Goal: Task Accomplishment & Management: Manage account settings

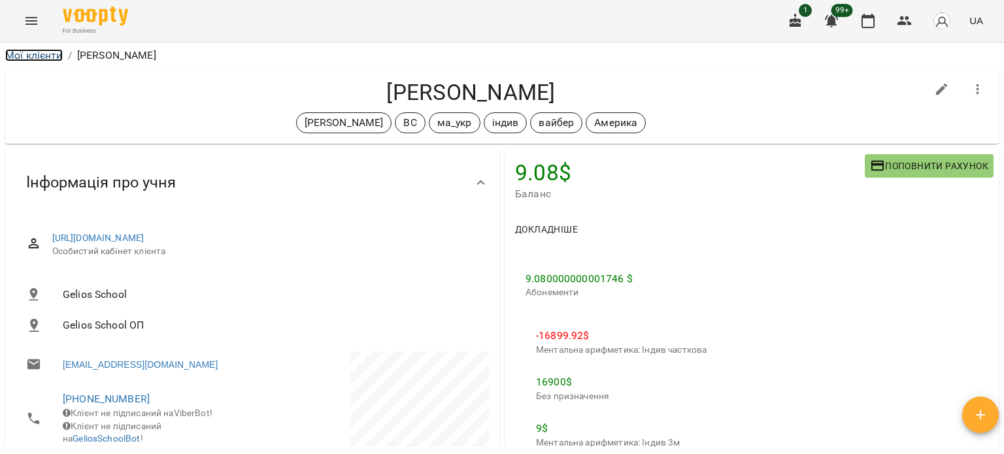
click at [40, 54] on link "Мої клієнти" at bounding box center [34, 55] width 58 height 12
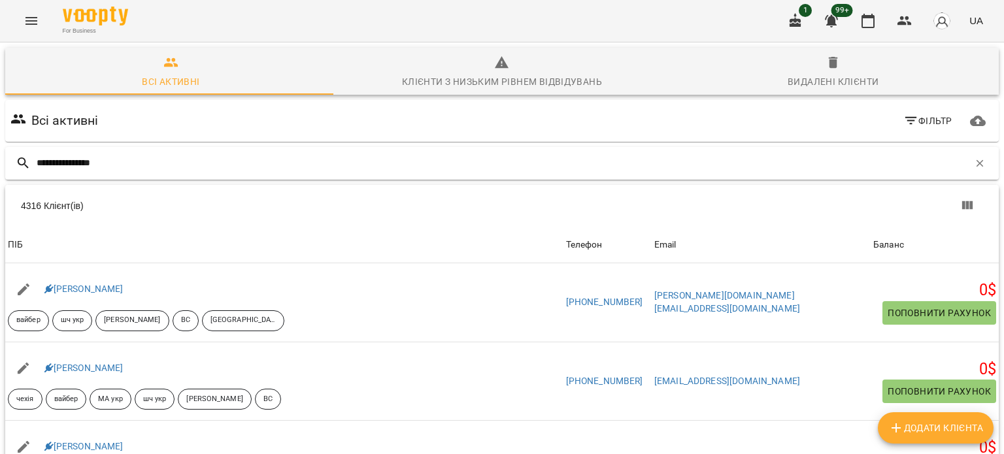
type input "**********"
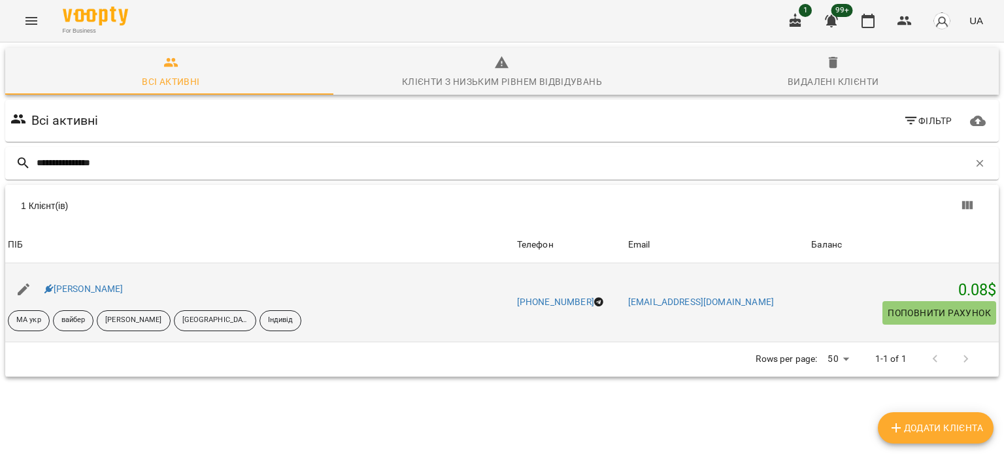
click at [121, 282] on div "Крамаренко Антон" at bounding box center [84, 289] width 84 height 18
click at [124, 287] on link "Крамаренко Антон" at bounding box center [83, 289] width 79 height 10
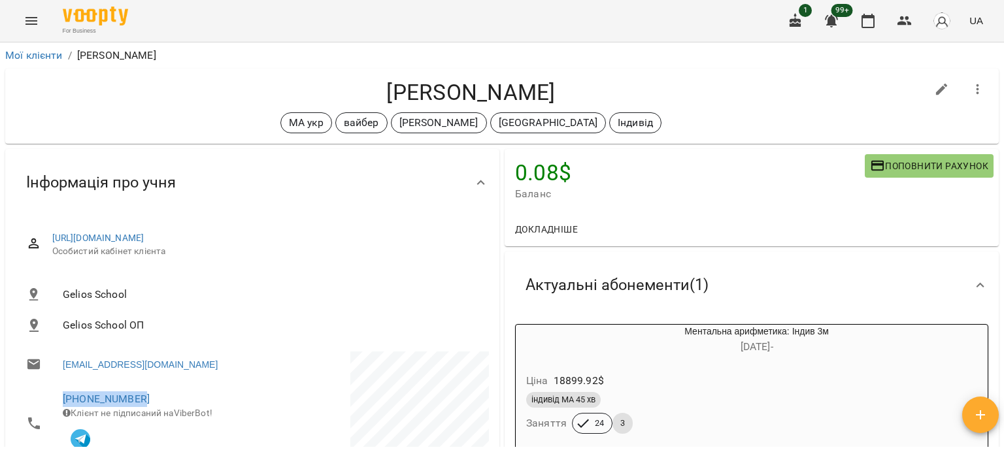
drag, startPoint x: 159, startPoint y: 401, endPoint x: 31, endPoint y: 387, distance: 128.8
click at [31, 387] on li "+380663650247 Клієнт не підписаний на ViberBot!" at bounding box center [133, 423] width 234 height 82
copy link "+380663650247"
click at [45, 57] on link "Мої клієнти" at bounding box center [34, 55] width 58 height 12
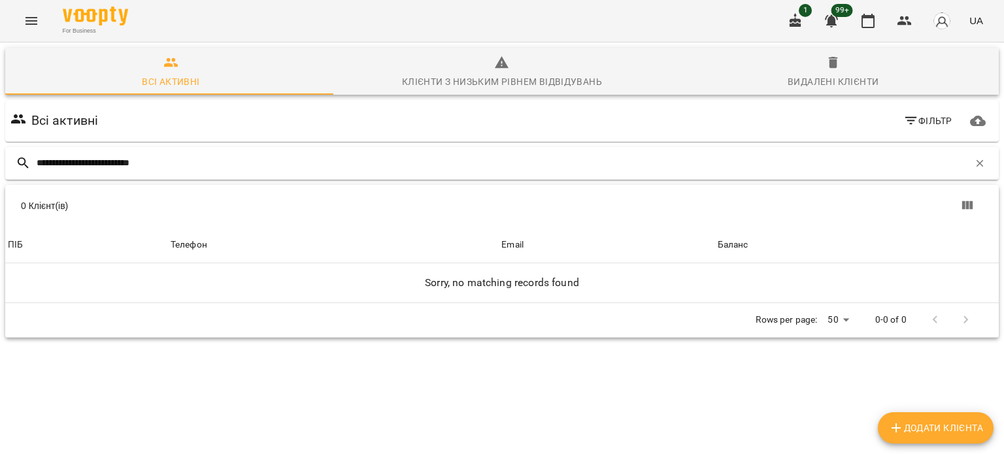
drag, startPoint x: 125, startPoint y: 159, endPoint x: 390, endPoint y: 169, distance: 264.2
click at [390, 163] on input "**********" at bounding box center [503, 163] width 932 height 22
type input "**********"
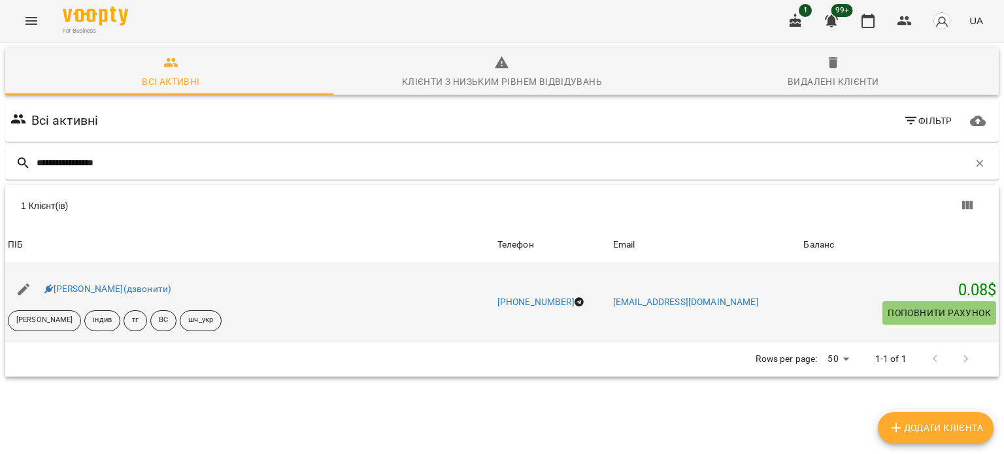
click at [146, 271] on div "Христинка Гаврилюк(дзвонити)" at bounding box center [250, 289] width 490 height 37
click at [152, 287] on link "Христинка Гаврилюк(дзвонити)" at bounding box center [107, 289] width 127 height 10
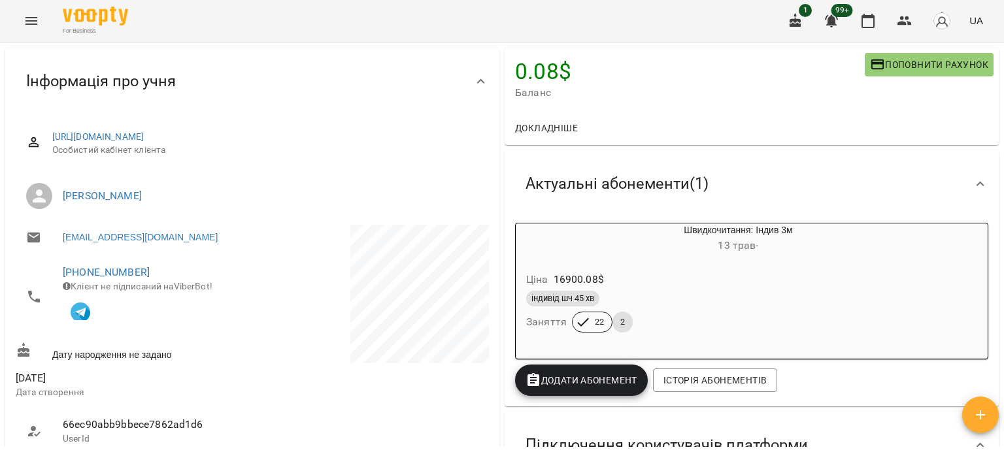
scroll to position [101, 0]
drag, startPoint x: 149, startPoint y: 276, endPoint x: 49, endPoint y: 274, distance: 100.0
click at [49, 274] on li "+447853321085 Клієнт не підписаний на ViberBot!" at bounding box center [133, 297] width 234 height 82
copy link "+447853321085"
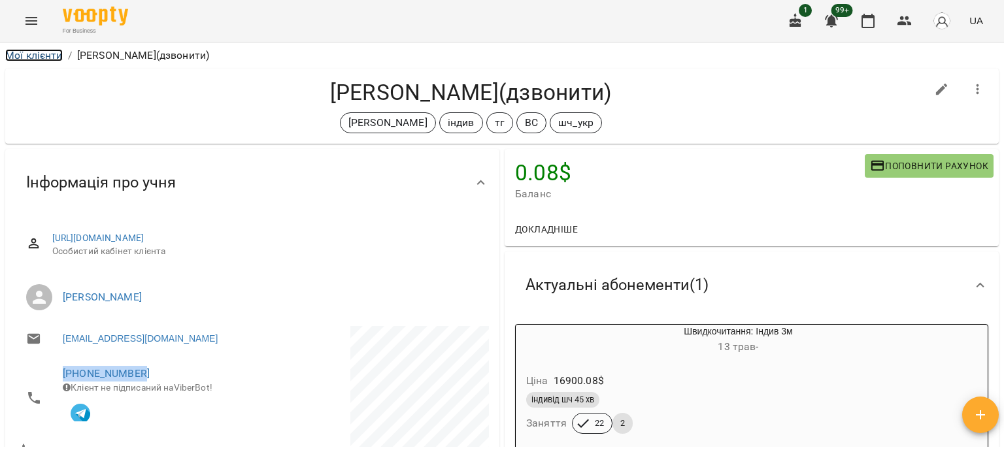
click at [53, 59] on link "Мої клієнти" at bounding box center [34, 55] width 58 height 12
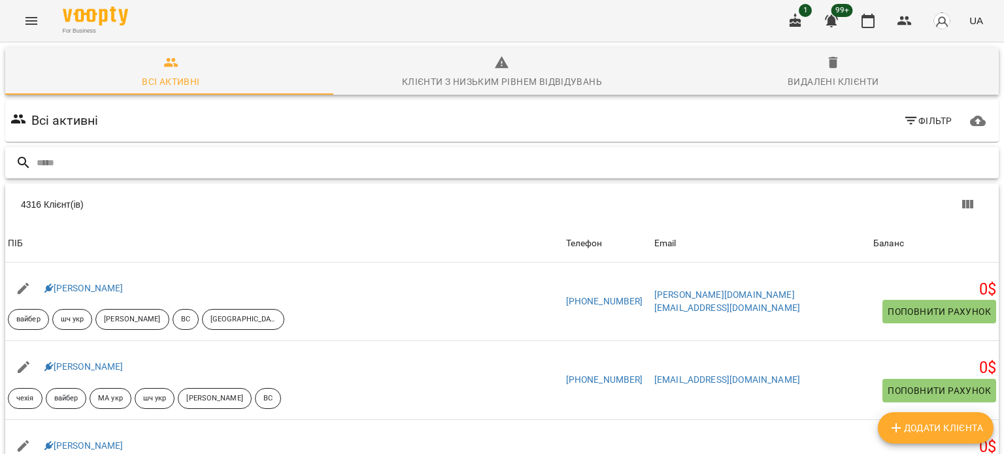
click at [82, 167] on input "text" at bounding box center [515, 163] width 957 height 22
paste input "**********"
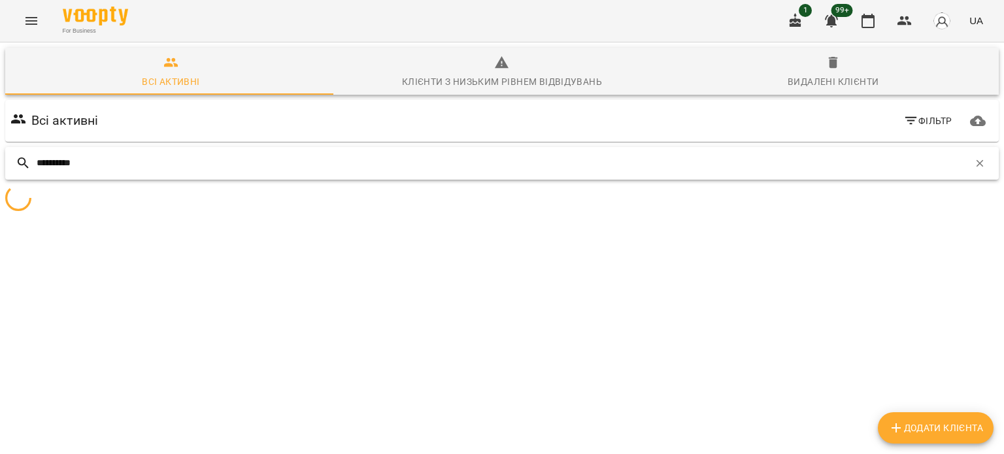
type input "**********"
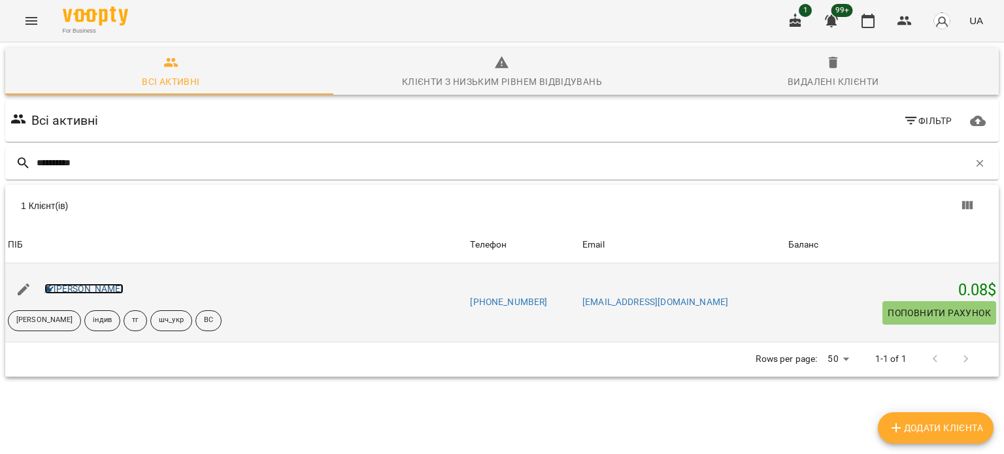
click at [89, 290] on link "Марк Чікош" at bounding box center [83, 289] width 79 height 10
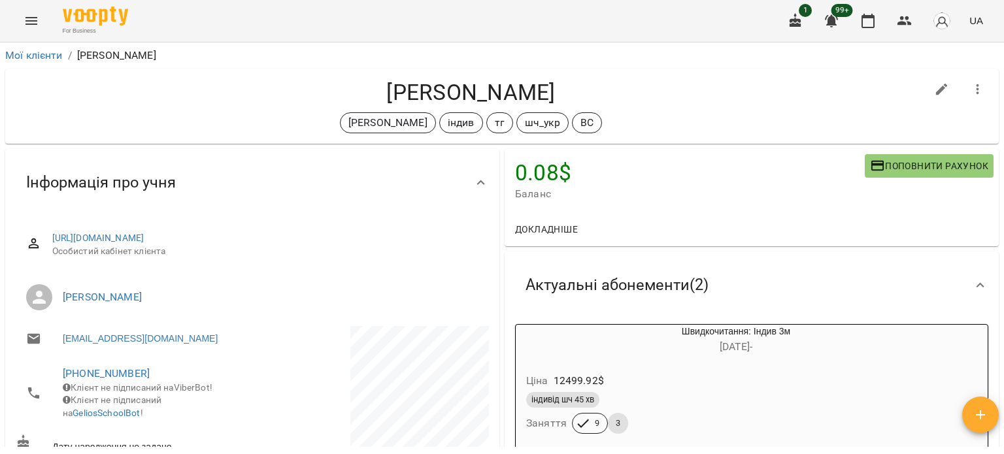
click at [20, 36] on div "For Business 1 99+ UA" at bounding box center [502, 21] width 1004 height 42
click at [26, 49] on link "Мої клієнти" at bounding box center [34, 55] width 58 height 12
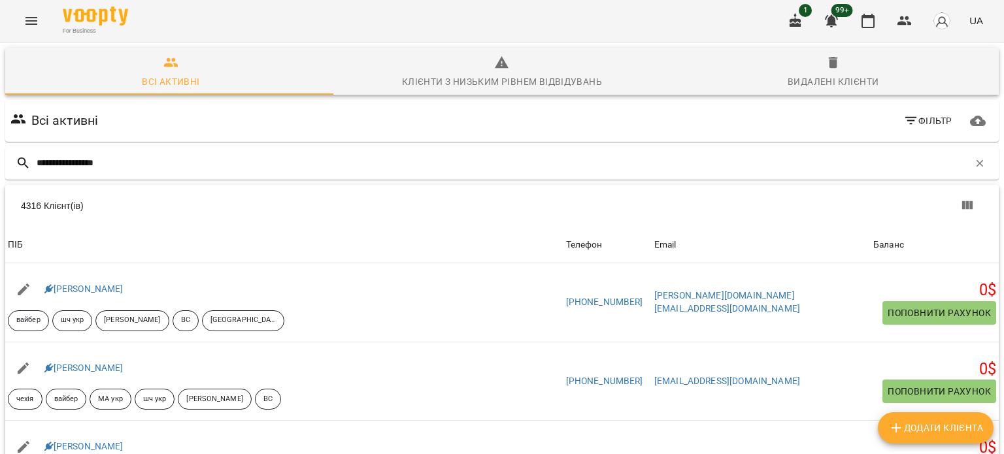
type input "**********"
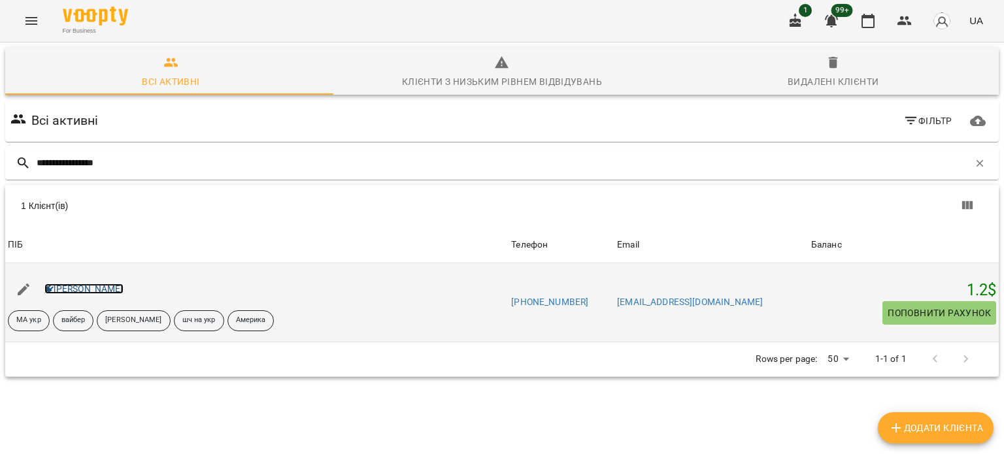
click at [124, 287] on link "Мартиненко Богдан" at bounding box center [83, 289] width 79 height 10
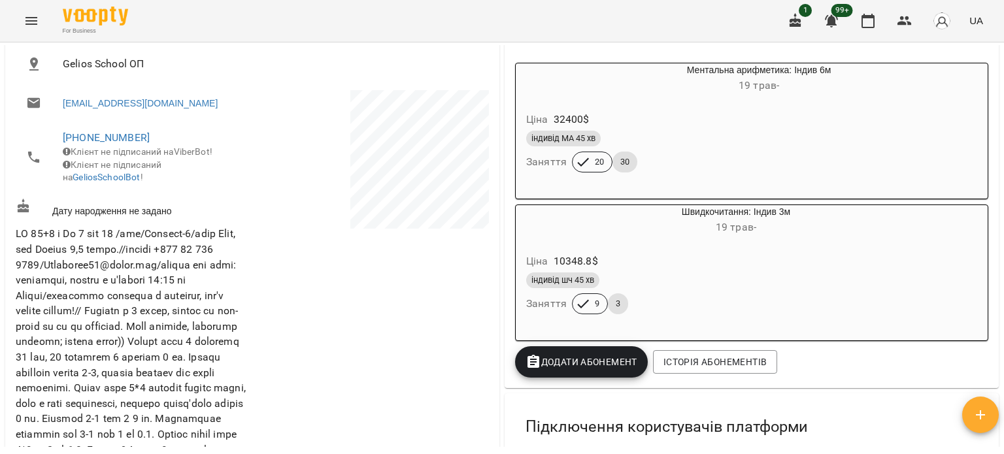
scroll to position [196, 0]
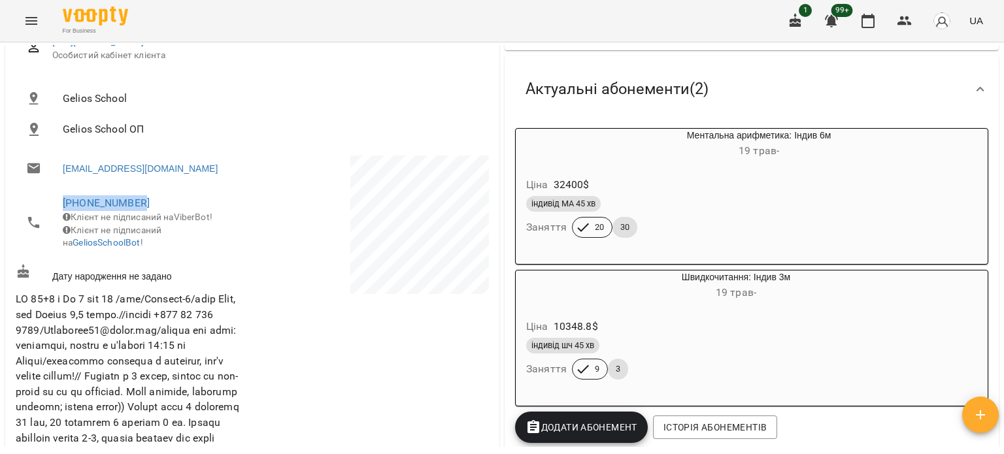
drag, startPoint x: 146, startPoint y: 198, endPoint x: 7, endPoint y: 188, distance: 140.3
click at [7, 188] on div "https://platform.gelios-school.com/client/65d0c78f332c5598ddc2bd28/68249acfe04b…" at bounding box center [252, 400] width 494 height 760
copy link "+380975742078"
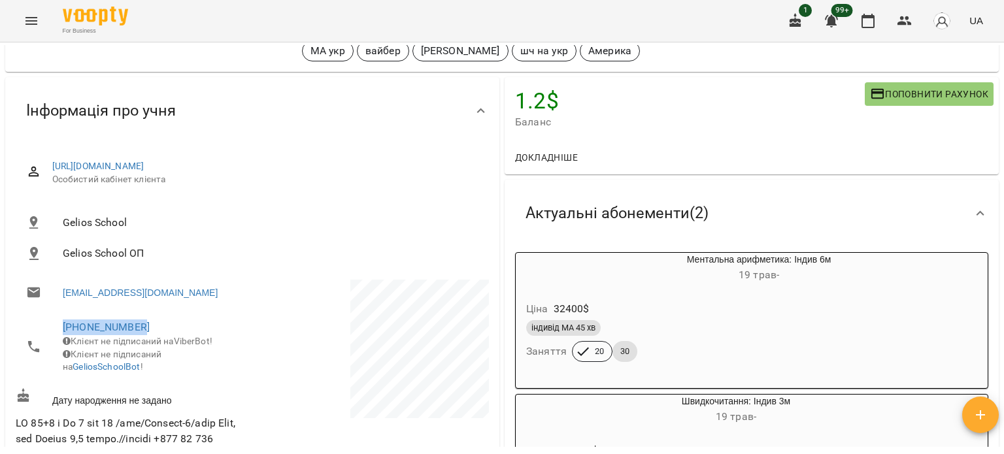
scroll to position [0, 0]
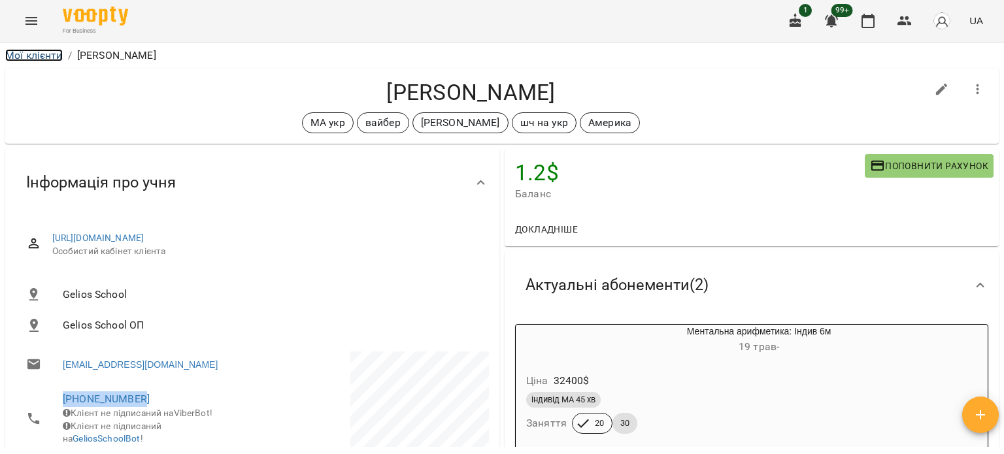
click at [50, 58] on link "Мої клієнти" at bounding box center [34, 55] width 58 height 12
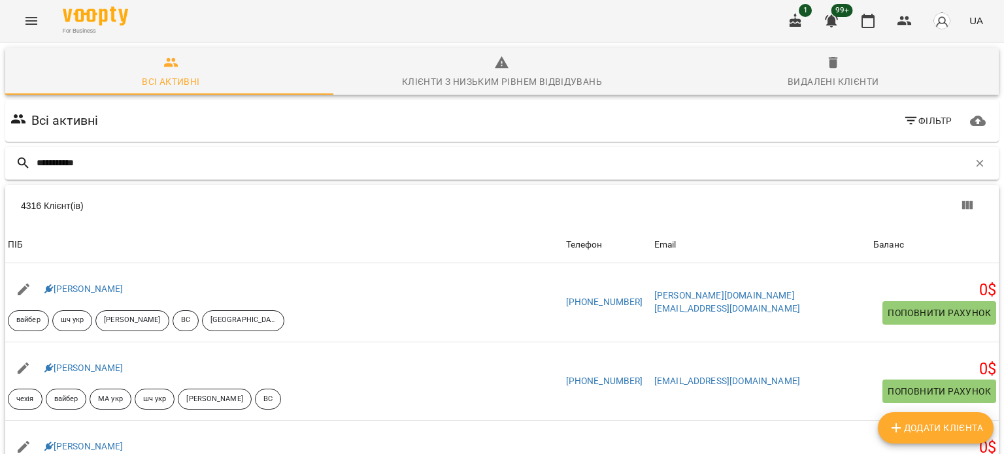
type input "**********"
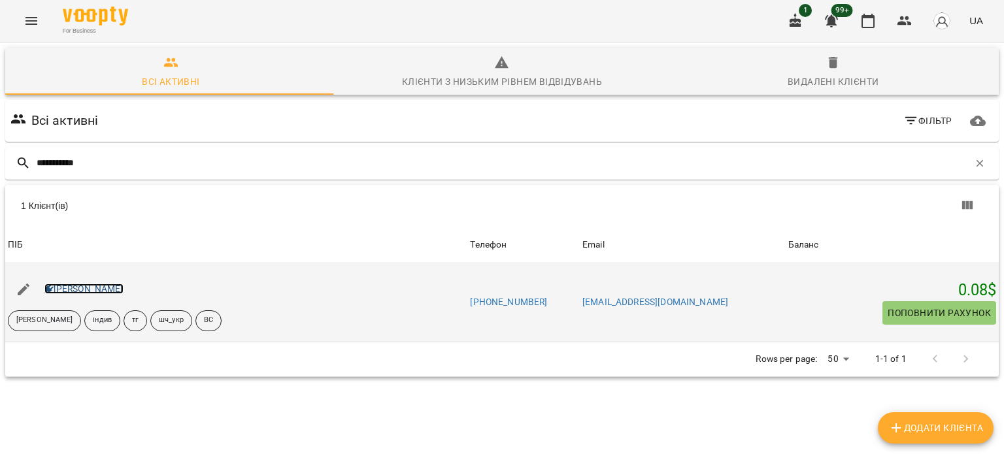
click at [85, 288] on link "Марк Чікош" at bounding box center [83, 289] width 79 height 10
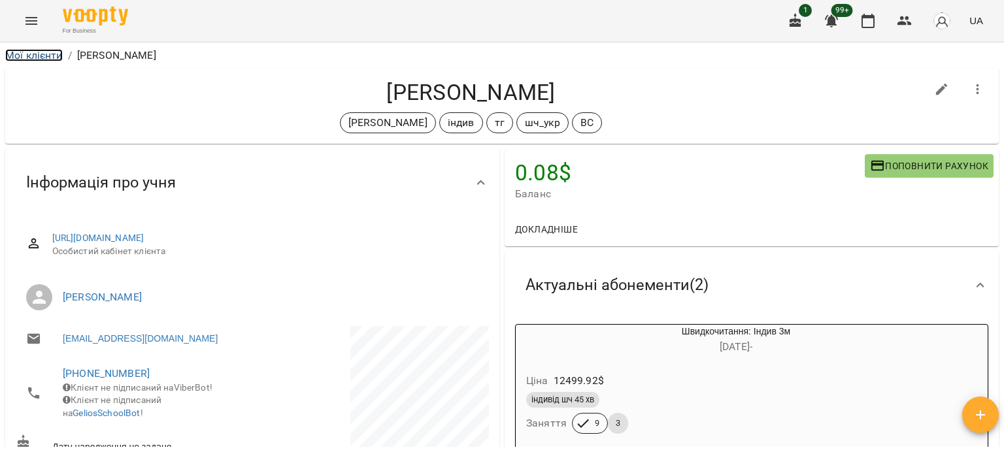
click at [40, 59] on link "Мої клієнти" at bounding box center [34, 55] width 58 height 12
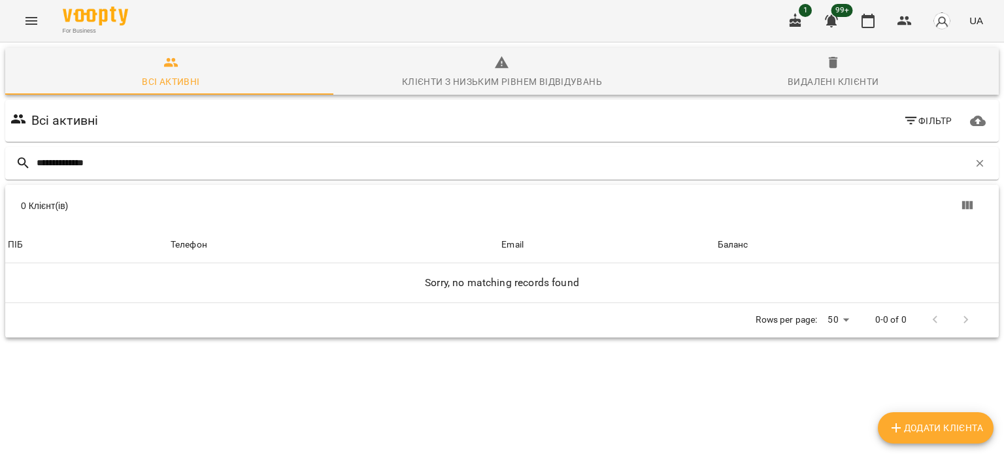
type input "**********"
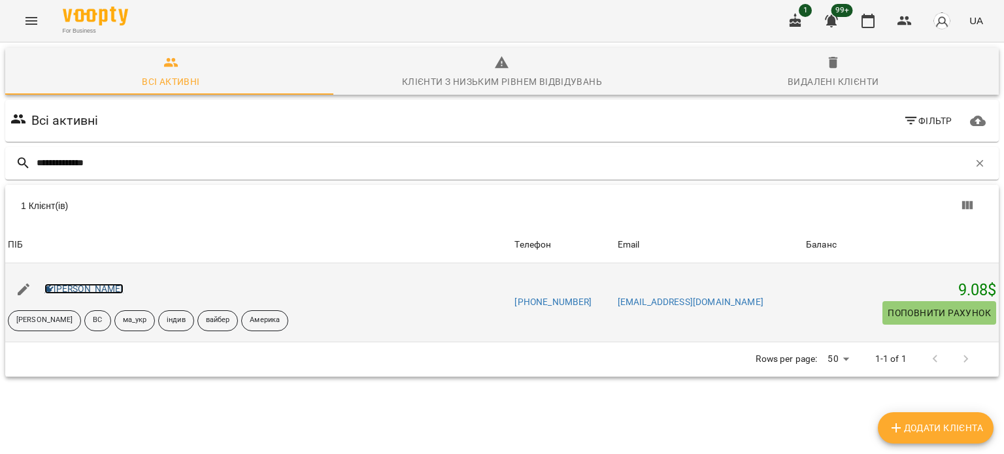
click at [103, 288] on link "Катрюк Назарій" at bounding box center [83, 289] width 79 height 10
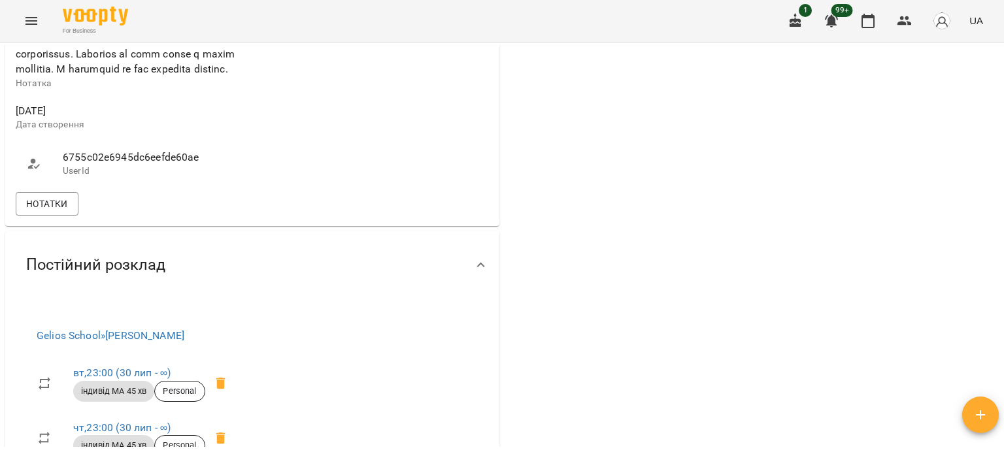
scroll to position [980, 0]
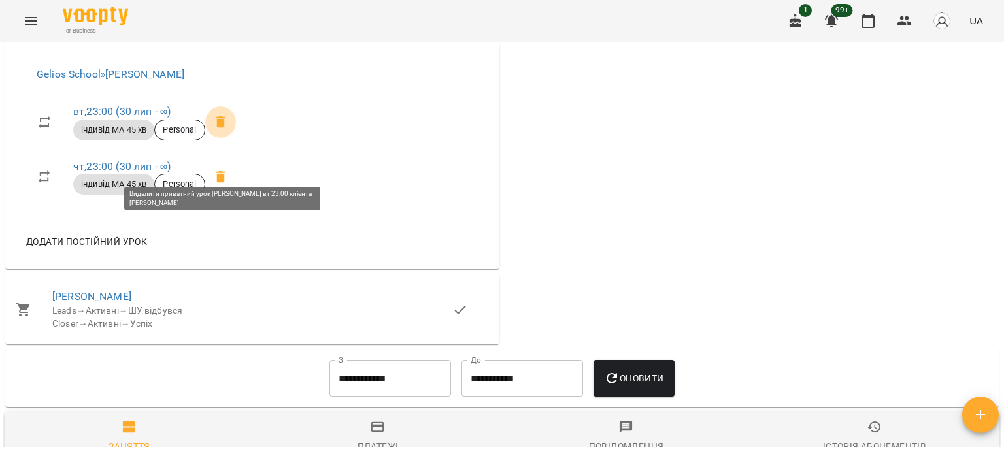
click at [226, 130] on icon at bounding box center [221, 122] width 16 height 16
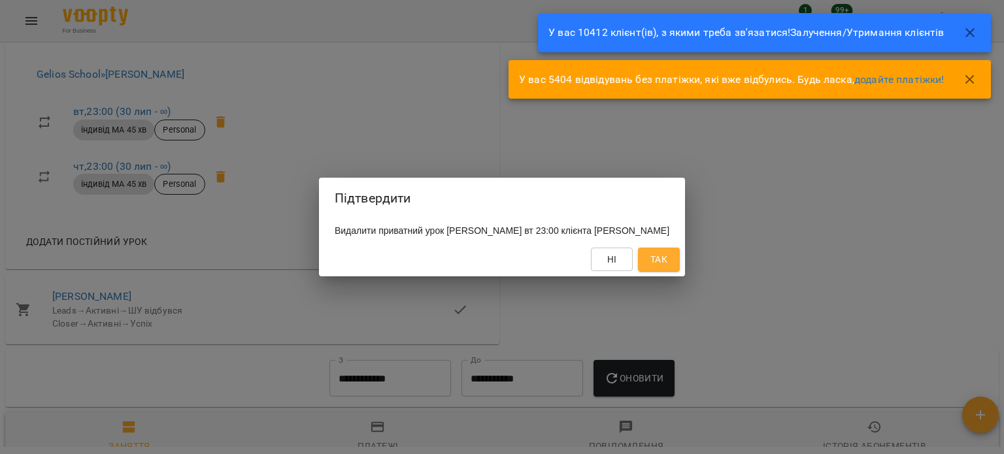
click at [665, 261] on span "Так" at bounding box center [658, 260] width 17 height 16
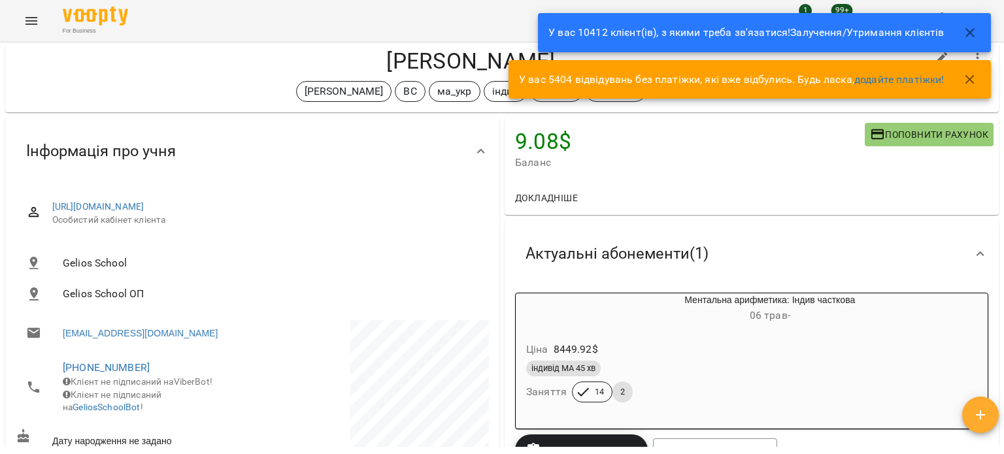
scroll to position [0, 0]
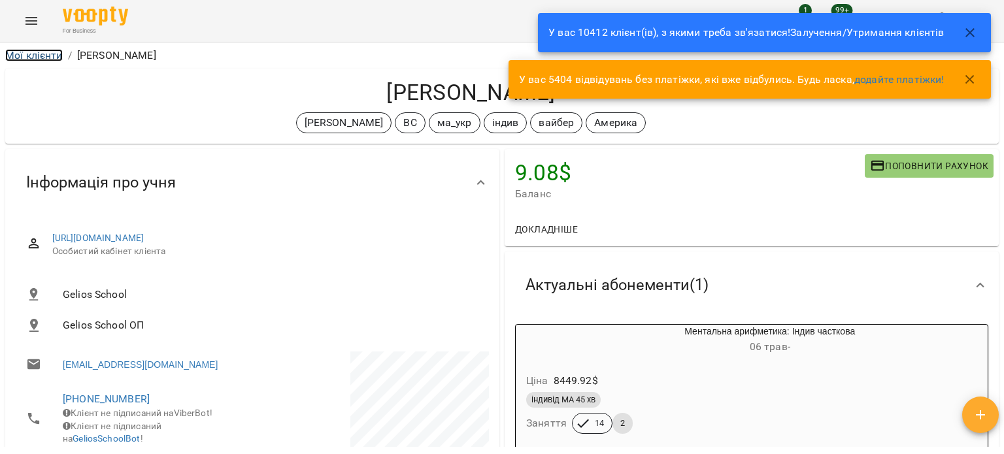
click at [40, 57] on link "Мої клієнти" at bounding box center [34, 55] width 58 height 12
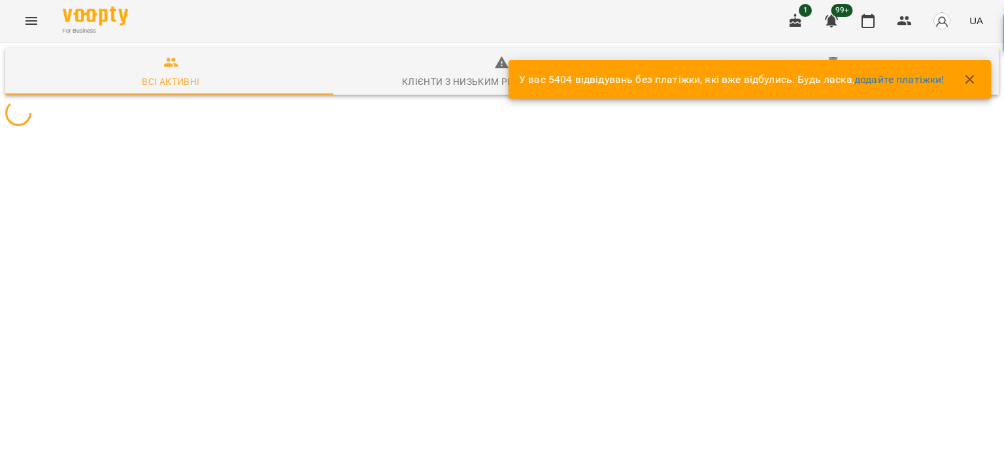
drag, startPoint x: 974, startPoint y: 80, endPoint x: 973, endPoint y: 31, distance: 49.0
click at [973, 80] on icon "button" at bounding box center [970, 80] width 16 height 16
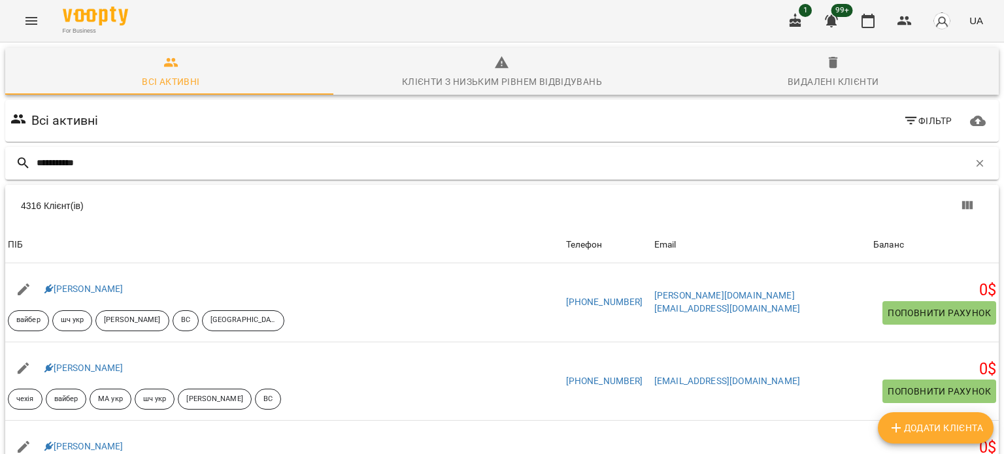
type input "**********"
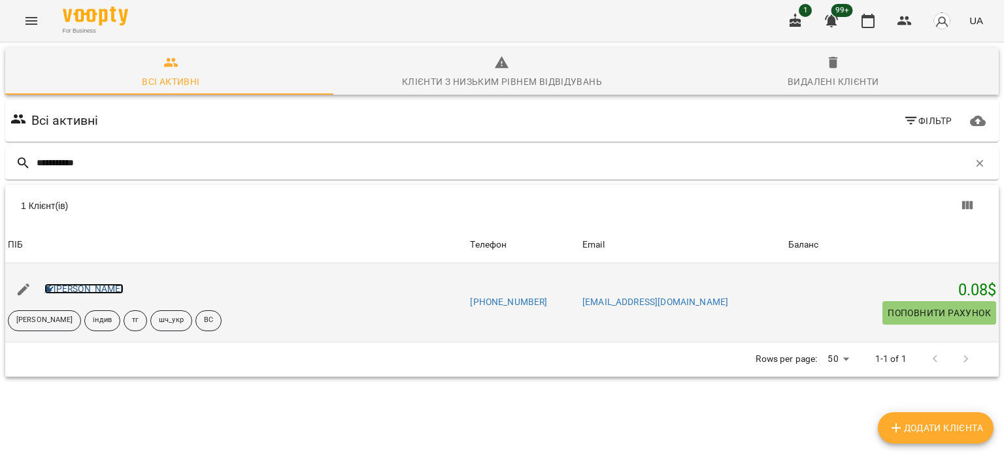
click at [84, 288] on link "Марк Чікош" at bounding box center [83, 289] width 79 height 10
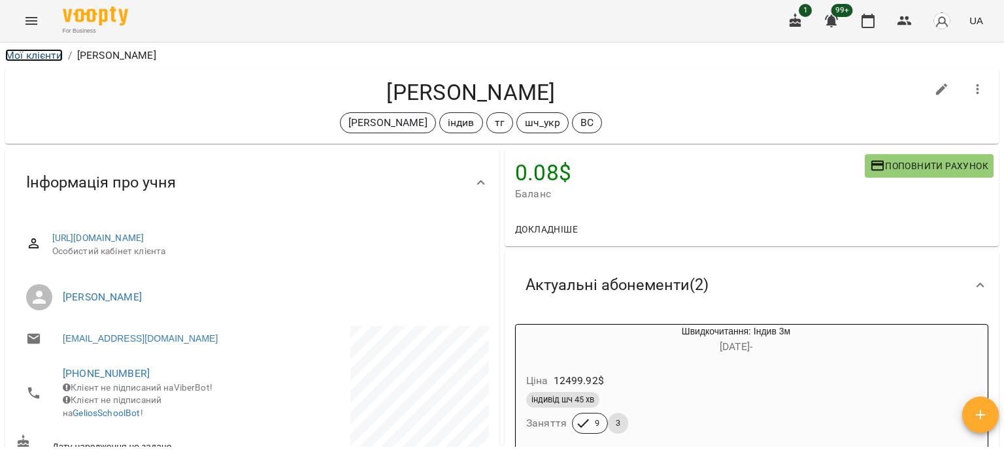
click at [39, 50] on link "Мої клієнти" at bounding box center [34, 55] width 58 height 12
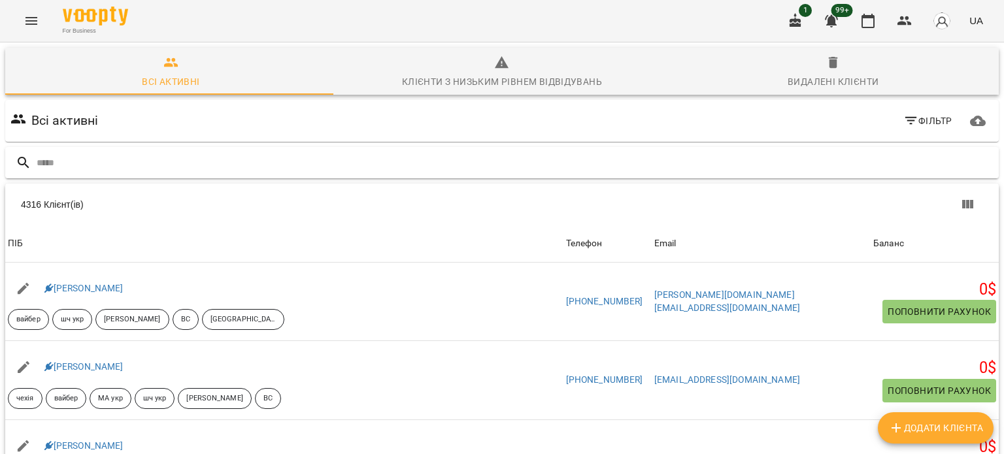
click at [141, 163] on input "text" at bounding box center [515, 163] width 957 height 22
type input "**********"
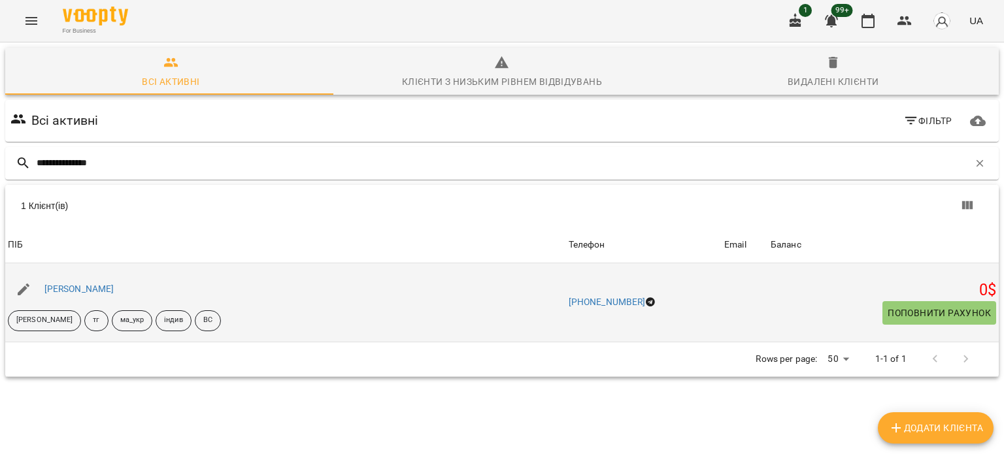
click at [101, 295] on div "[PERSON_NAME]" at bounding box center [79, 289] width 75 height 18
click at [101, 294] on link "[PERSON_NAME]" at bounding box center [79, 289] width 70 height 10
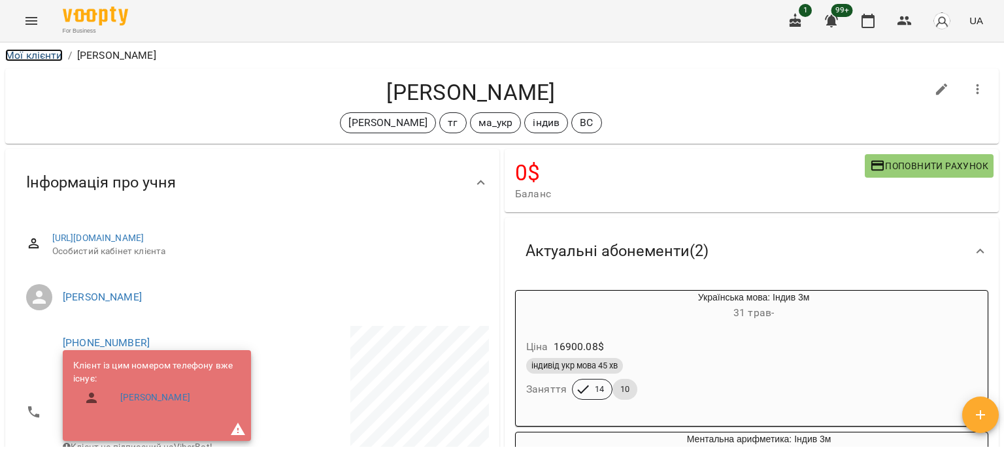
click at [39, 52] on link "Мої клієнти" at bounding box center [34, 55] width 58 height 12
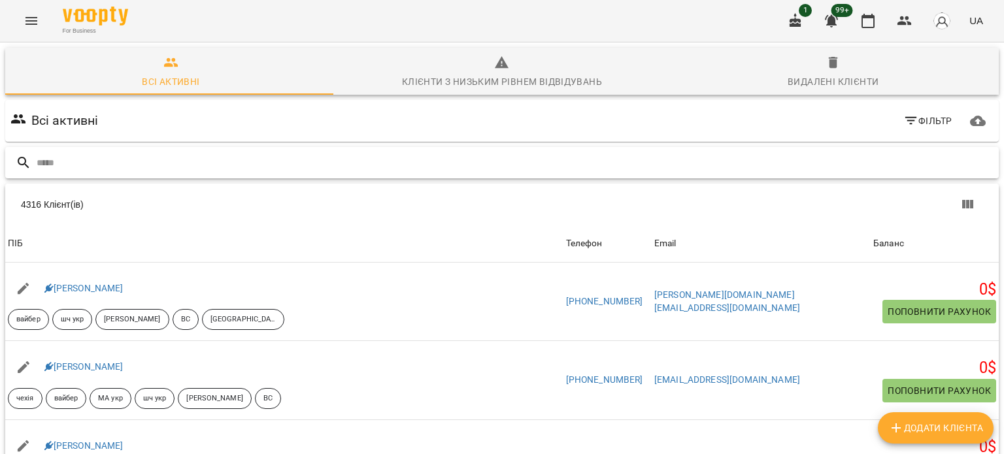
click at [72, 165] on input "text" at bounding box center [515, 163] width 957 height 22
paste input "**********"
type input "**********"
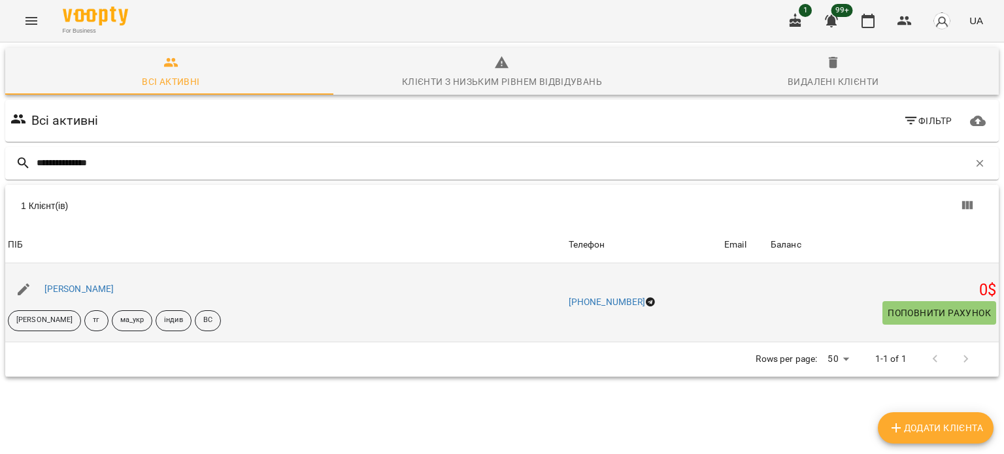
click at [101, 295] on div "[PERSON_NAME]" at bounding box center [79, 289] width 75 height 18
click at [104, 292] on link "[PERSON_NAME]" at bounding box center [79, 289] width 70 height 10
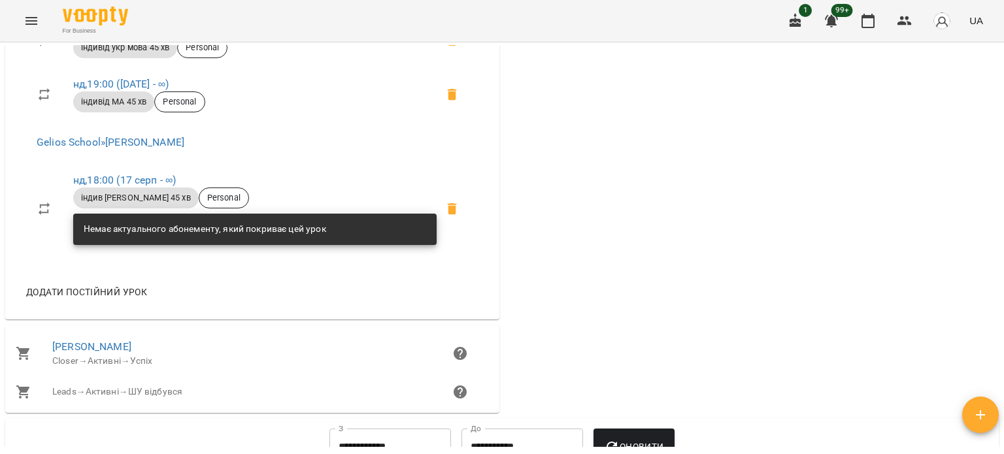
scroll to position [558, 0]
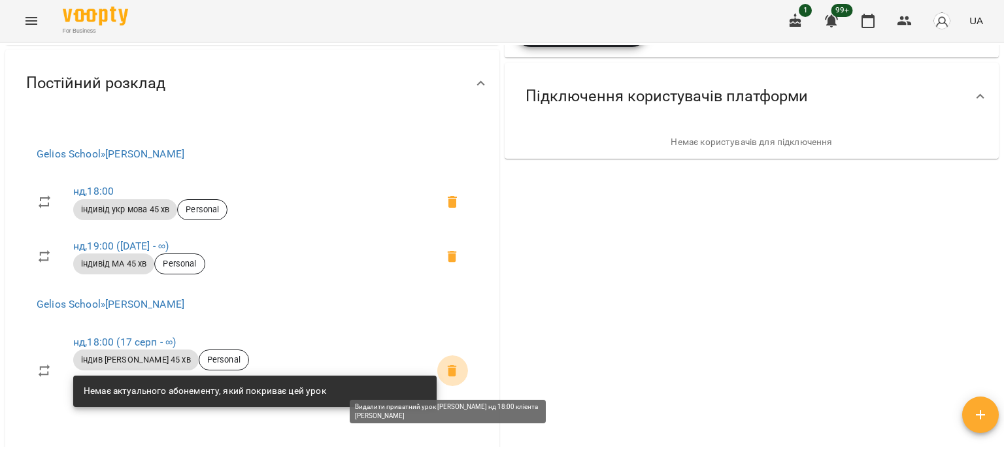
click at [452, 379] on icon at bounding box center [452, 371] width 16 height 16
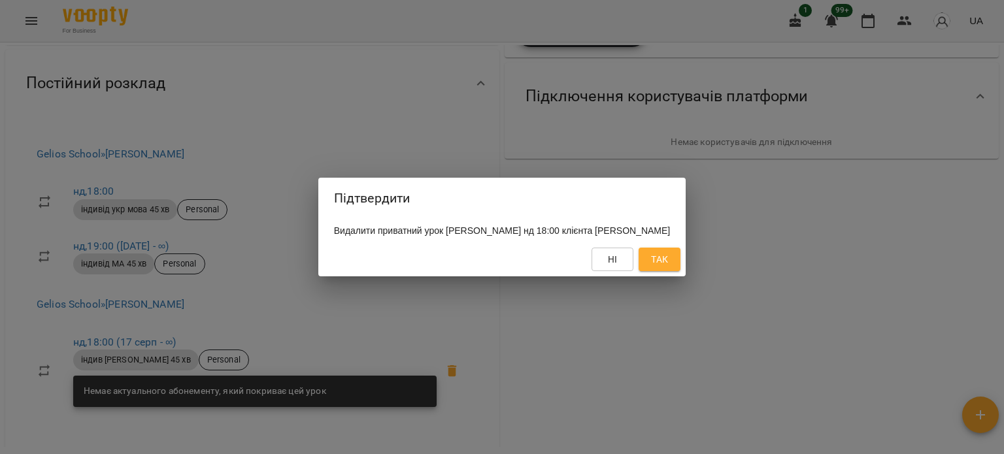
click at [664, 267] on span "Так" at bounding box center [659, 260] width 17 height 16
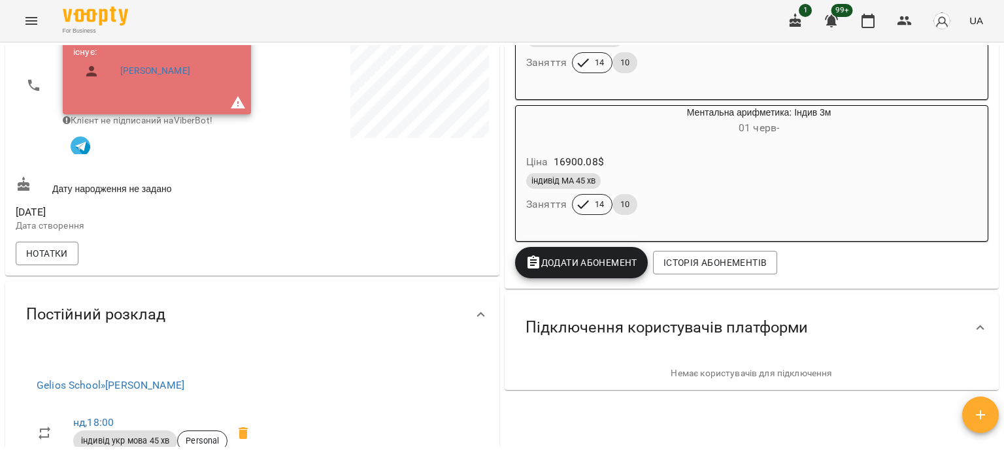
scroll to position [0, 0]
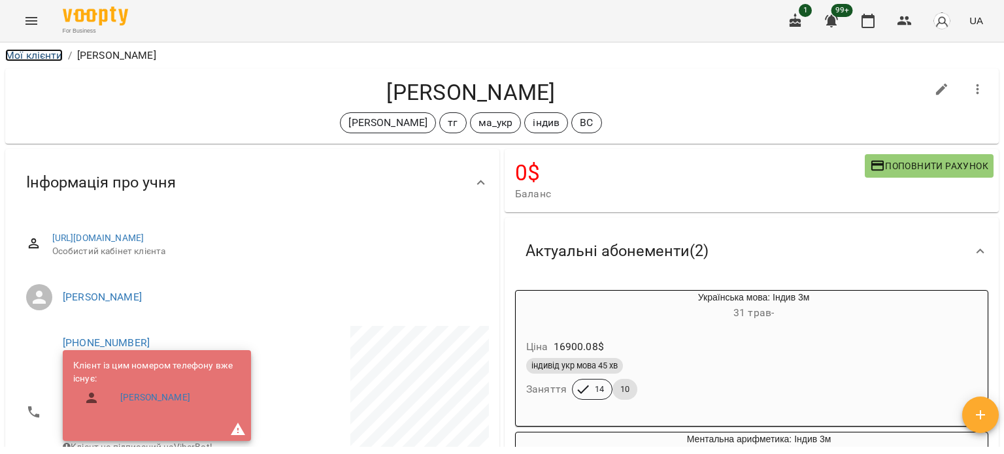
click at [42, 57] on link "Мої клієнти" at bounding box center [34, 55] width 58 height 12
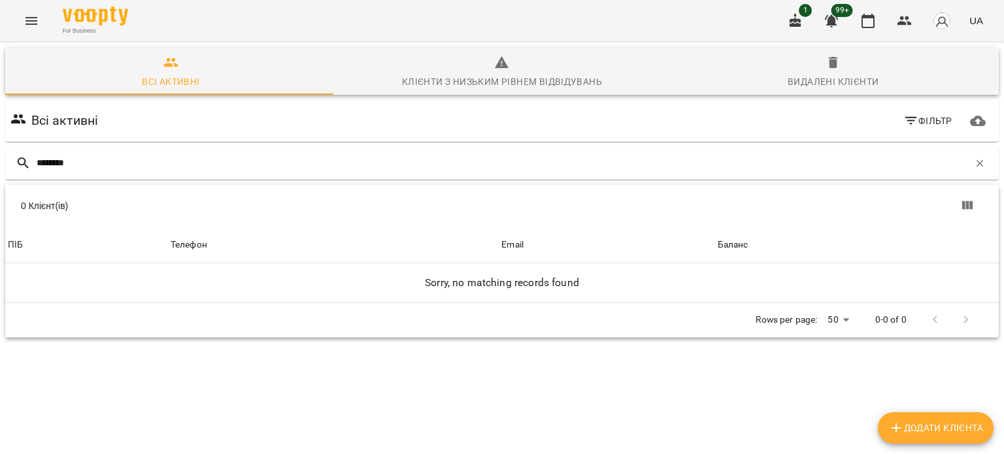
scroll to position [58, 0]
type input "******"
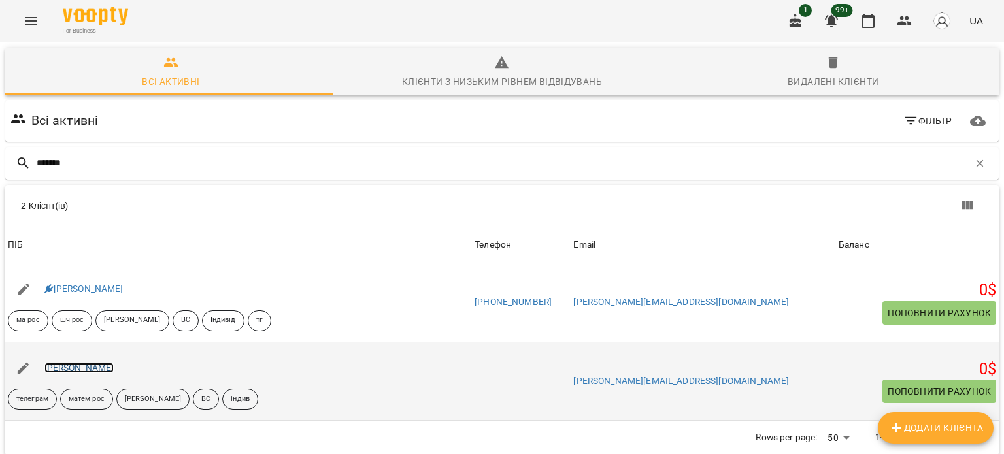
click at [90, 363] on link "Платон Бурцев" at bounding box center [79, 368] width 70 height 10
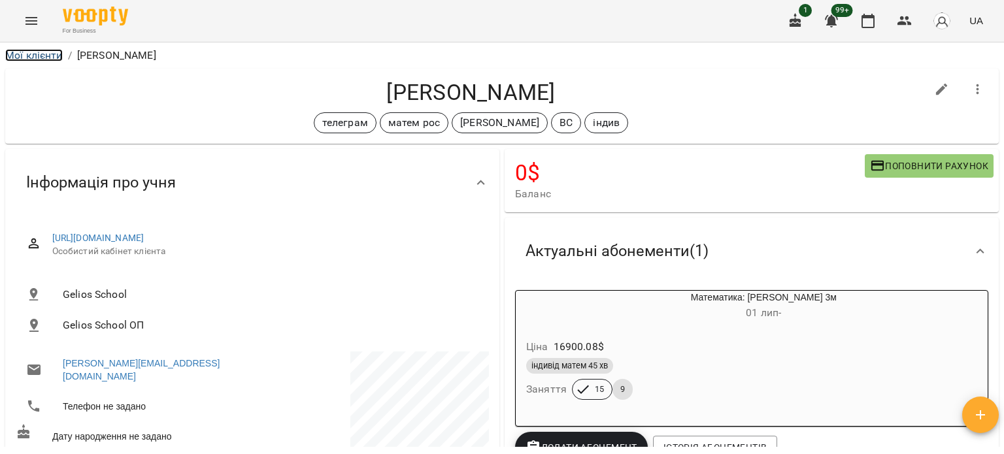
click at [34, 52] on link "Мої клієнти" at bounding box center [34, 55] width 58 height 12
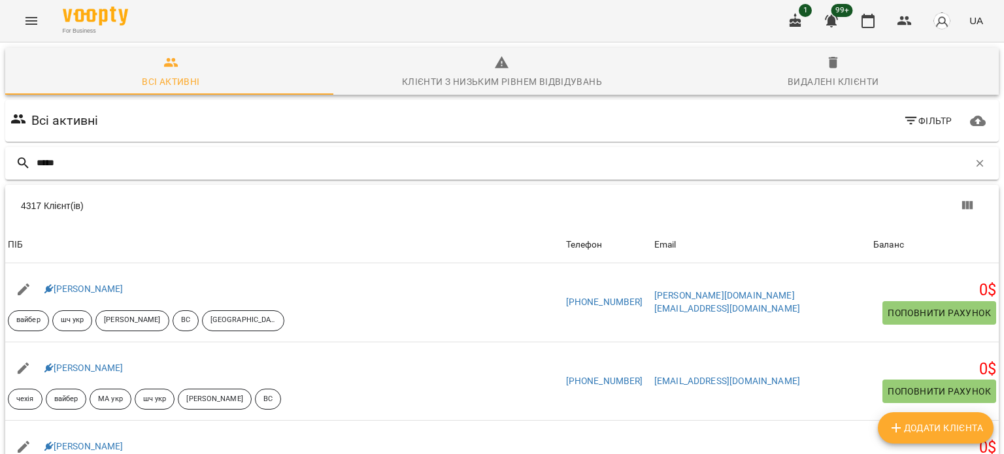
type input "*****"
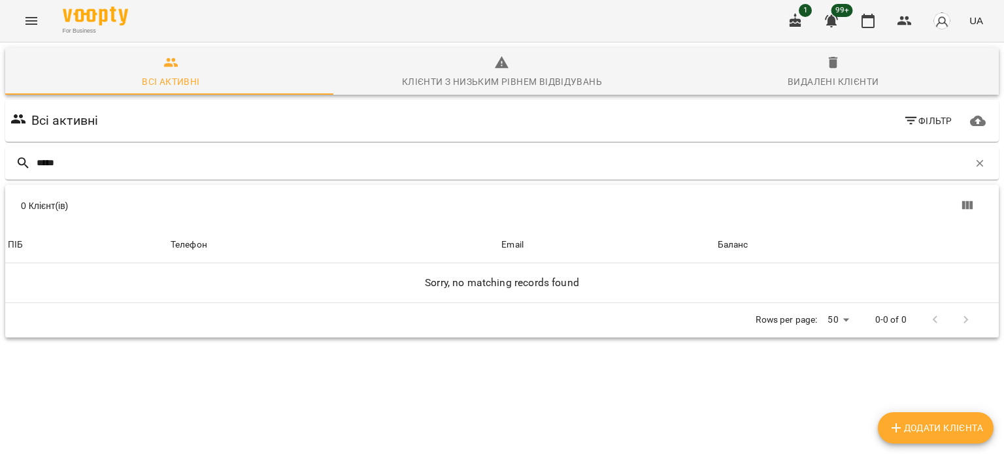
drag, startPoint x: 145, startPoint y: 168, endPoint x: 0, endPoint y: 135, distance: 148.9
click at [0, 135] on div "Всі активні Клієнти з низьким рівнем відвідувань Видалені клієнти Всі активні Ф…" at bounding box center [501, 238] width 1009 height 397
type input "******"
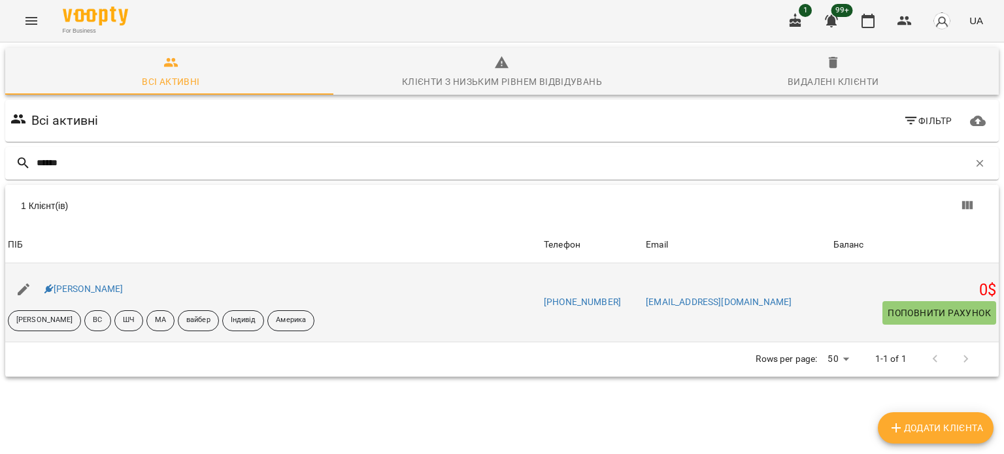
click at [110, 299] on div "Тухлинович Мелоді" at bounding box center [273, 289] width 536 height 37
click at [114, 293] on link "Тухлинович Мелоді" at bounding box center [83, 289] width 79 height 10
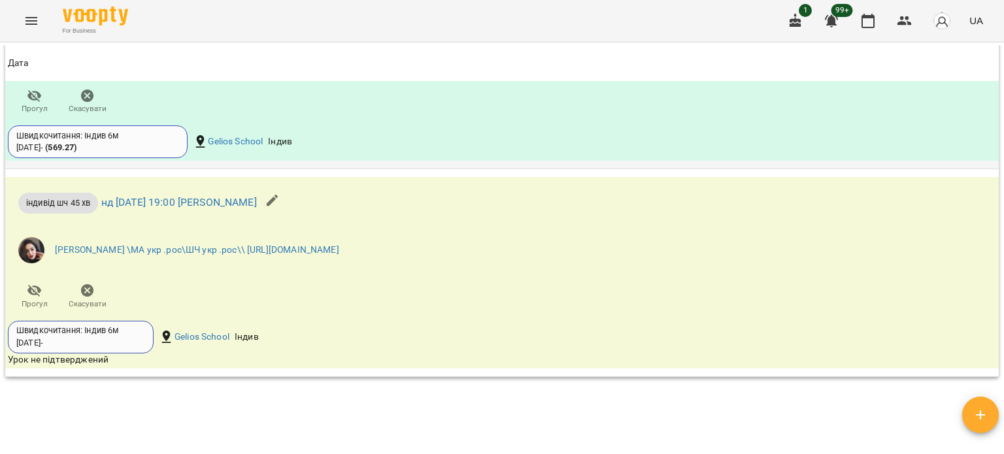
scroll to position [1854, 0]
click at [580, 356] on div "Швидкочитання: Індив 6м 10 лист - Gelios School Індив" at bounding box center [336, 337] width 662 height 38
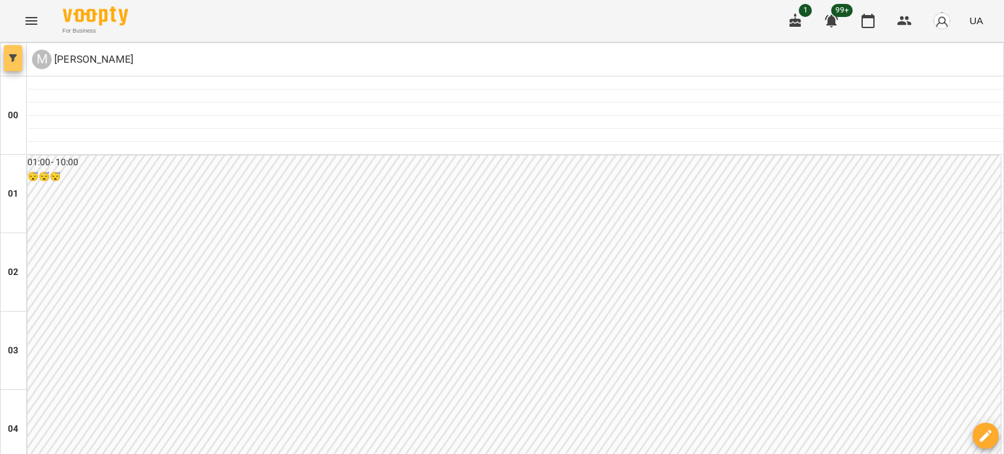
click at [9, 58] on icon "button" at bounding box center [13, 58] width 8 height 8
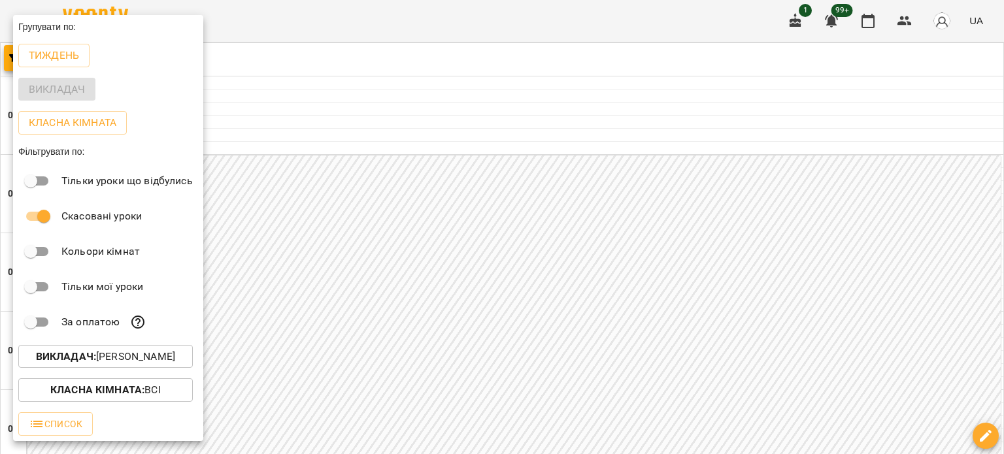
click at [161, 355] on p "Викладач : [PERSON_NAME]" at bounding box center [105, 357] width 139 height 16
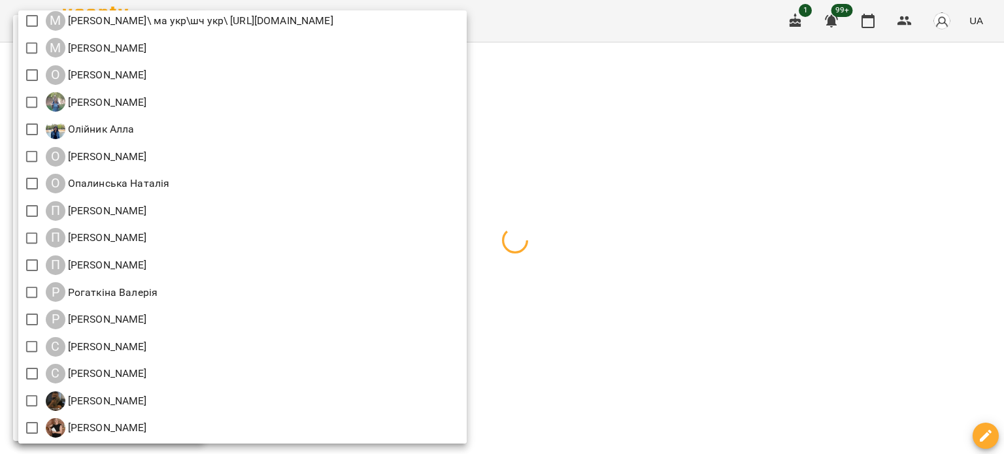
scroll to position [1471, 0]
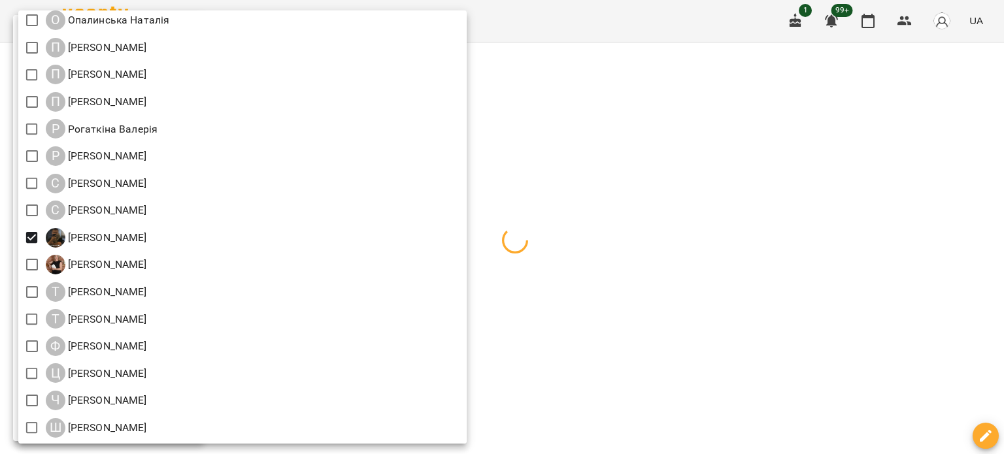
click at [873, 167] on div at bounding box center [502, 227] width 1004 height 454
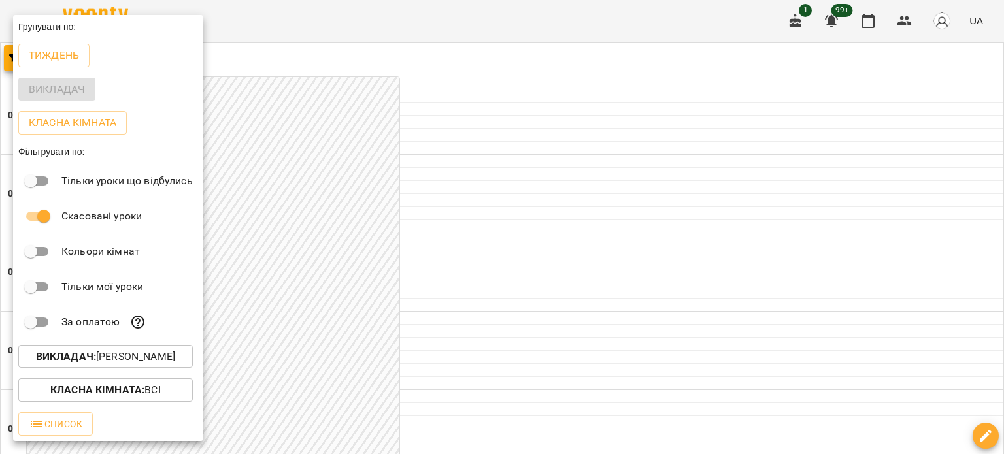
click at [903, 182] on div at bounding box center [502, 227] width 1004 height 454
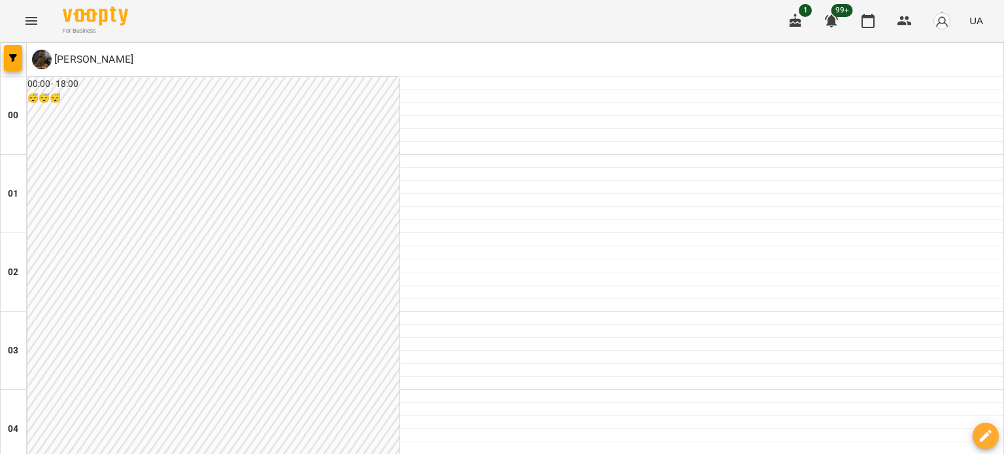
scroll to position [1373, 0]
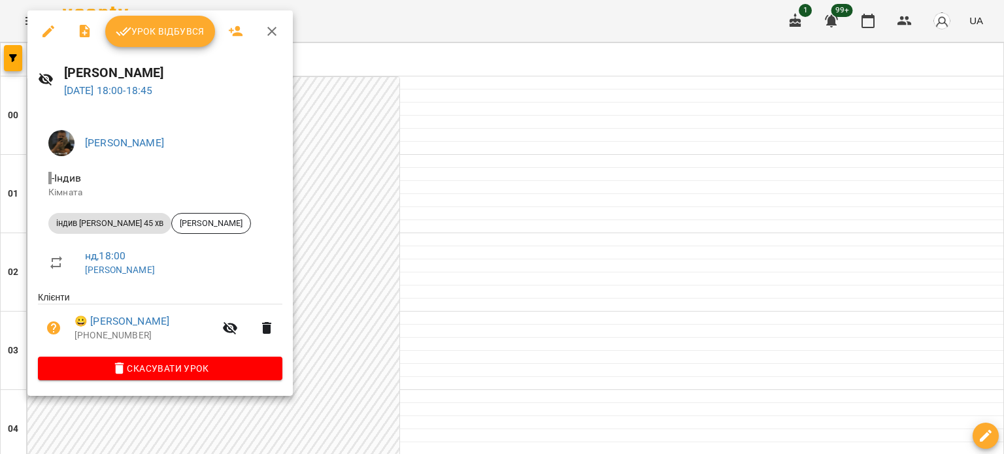
click at [48, 33] on icon "button" at bounding box center [48, 31] width 12 height 12
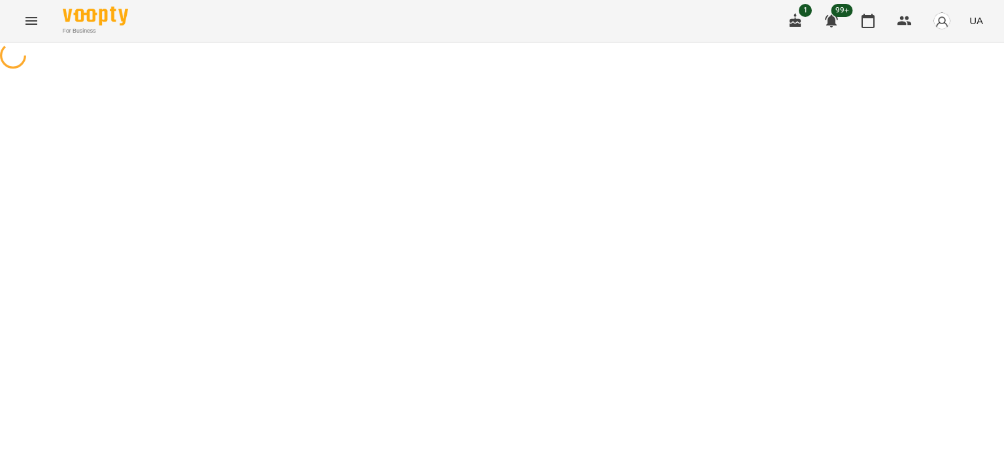
select select "**********"
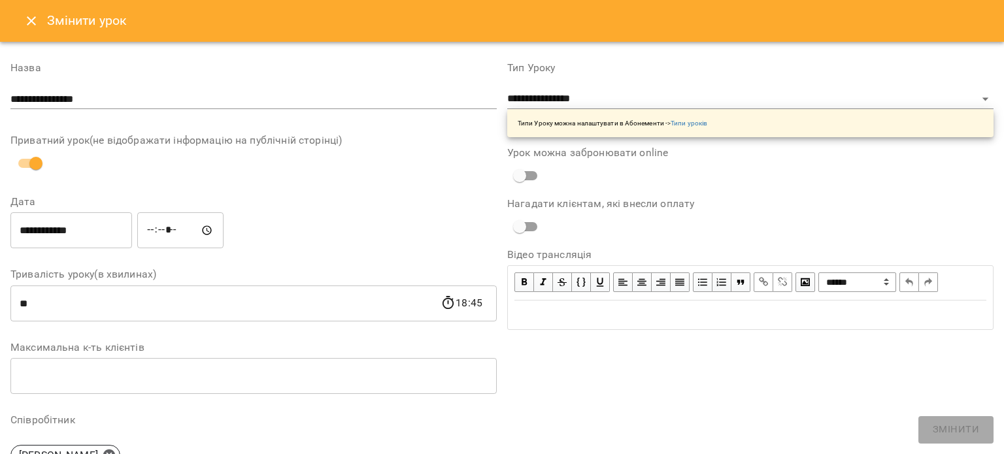
click at [29, 21] on icon "Close" at bounding box center [32, 21] width 16 height 16
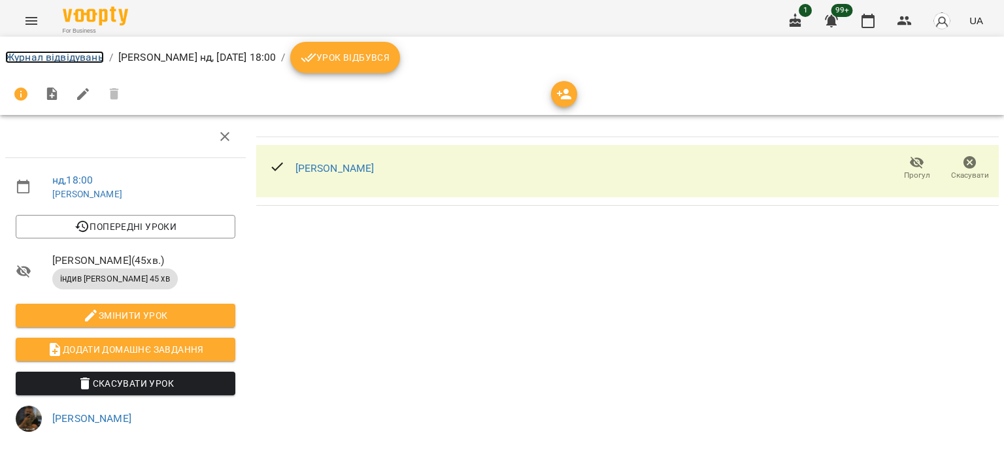
click at [41, 54] on link "Журнал відвідувань" at bounding box center [54, 57] width 99 height 12
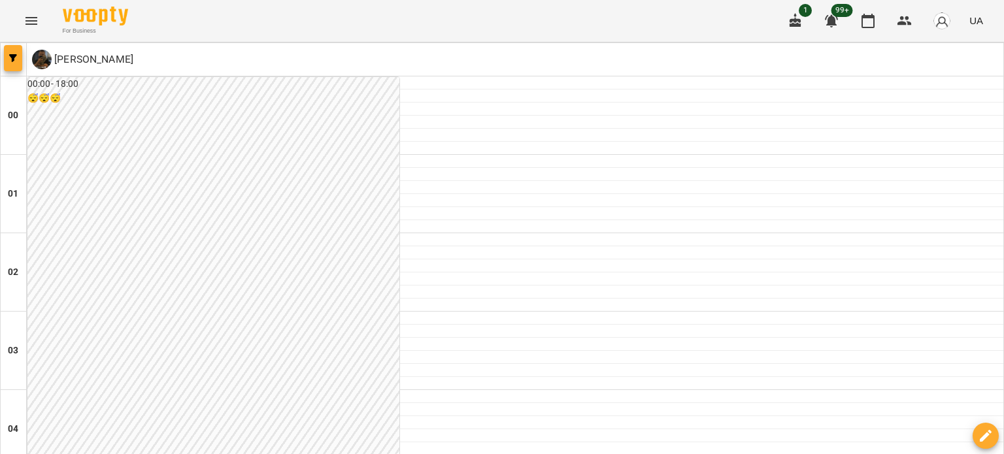
click at [8, 54] on span "button" at bounding box center [13, 58] width 18 height 8
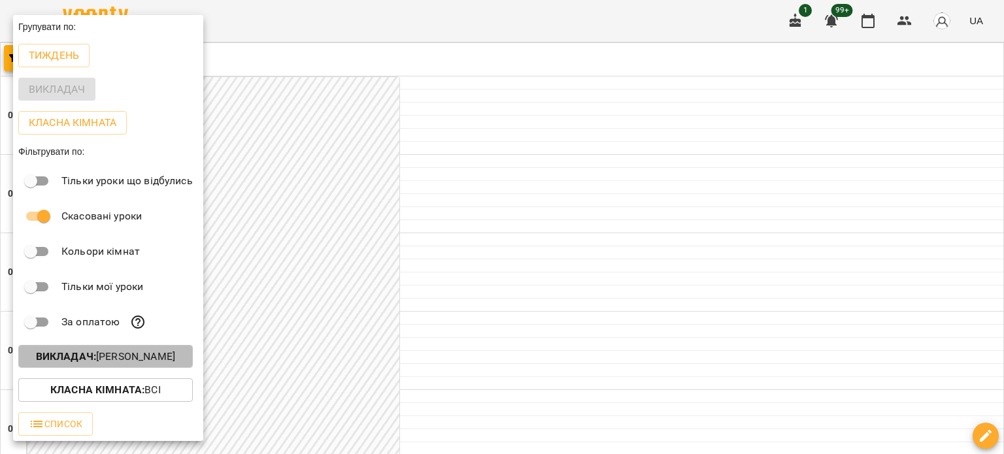
click at [146, 358] on p "Викладач : [PERSON_NAME]" at bounding box center [105, 357] width 139 height 16
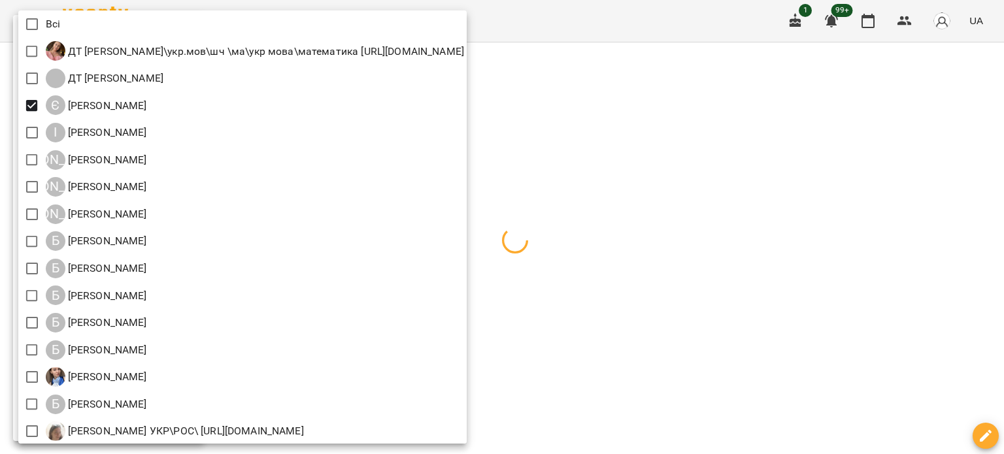
click at [949, 109] on div at bounding box center [502, 227] width 1004 height 454
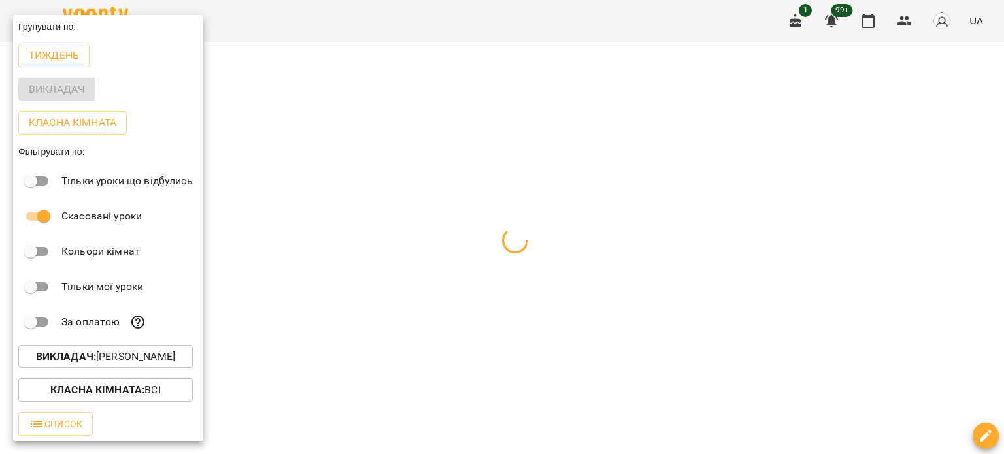
click at [902, 179] on div at bounding box center [502, 227] width 1004 height 454
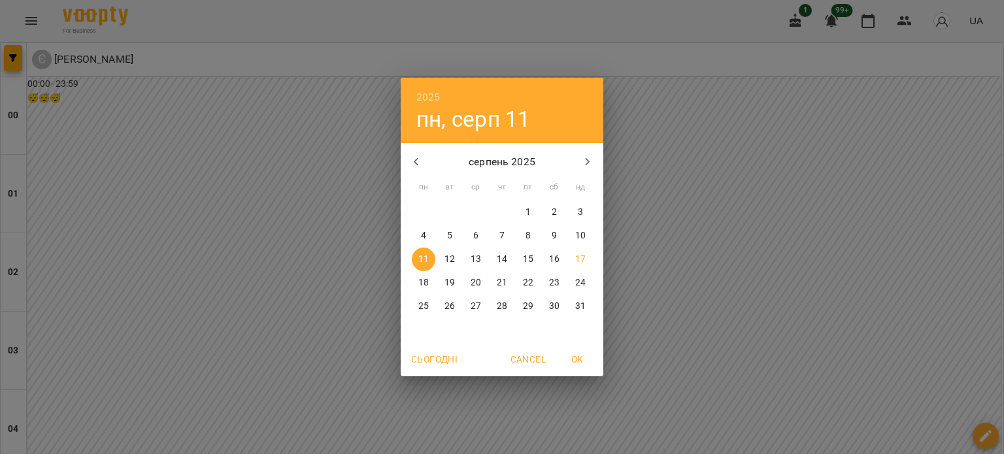
click at [416, 279] on span "18" at bounding box center [424, 282] width 24 height 13
type input "**********"
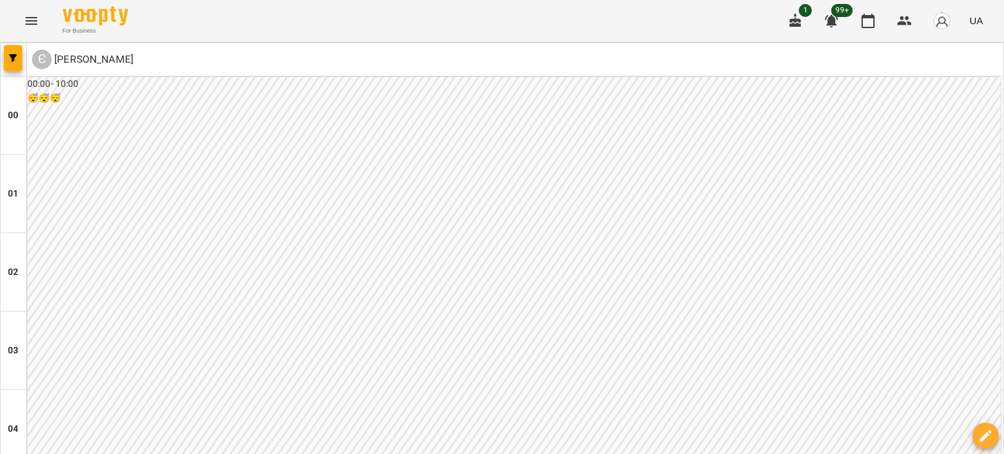
scroll to position [1046, 0]
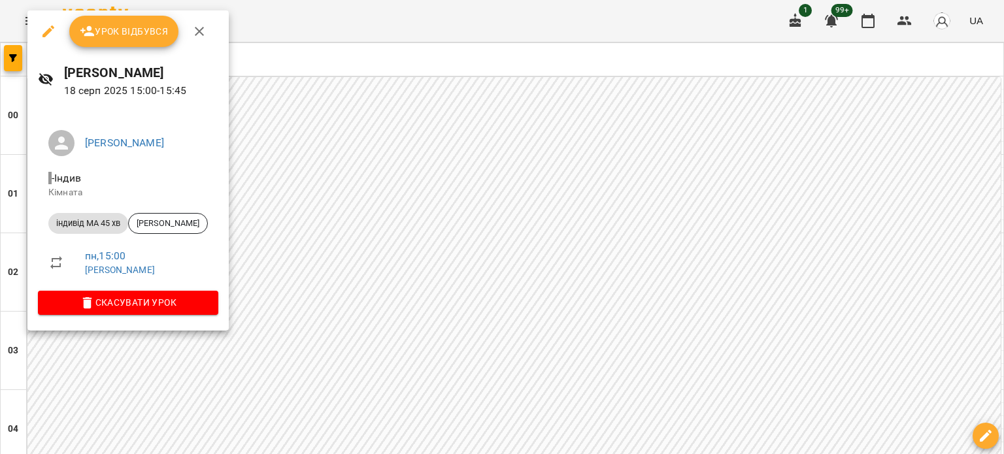
click at [44, 29] on icon "button" at bounding box center [49, 32] width 16 height 16
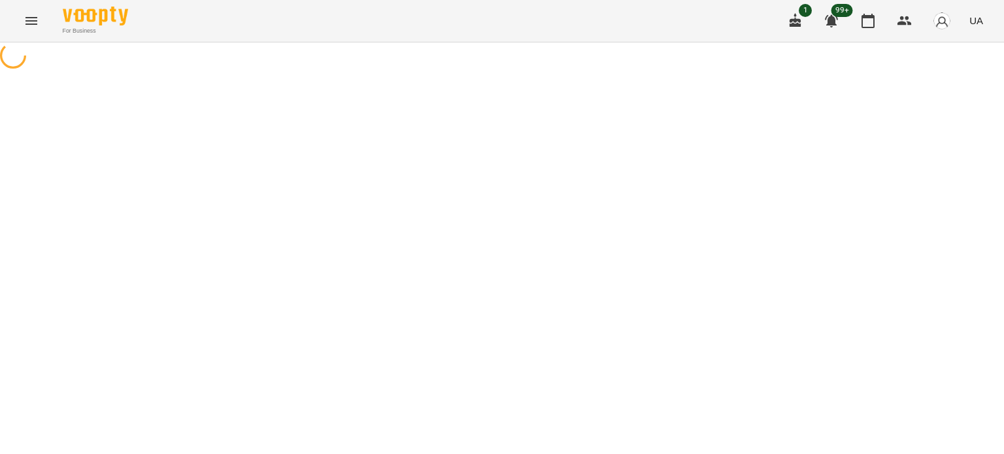
select select "**********"
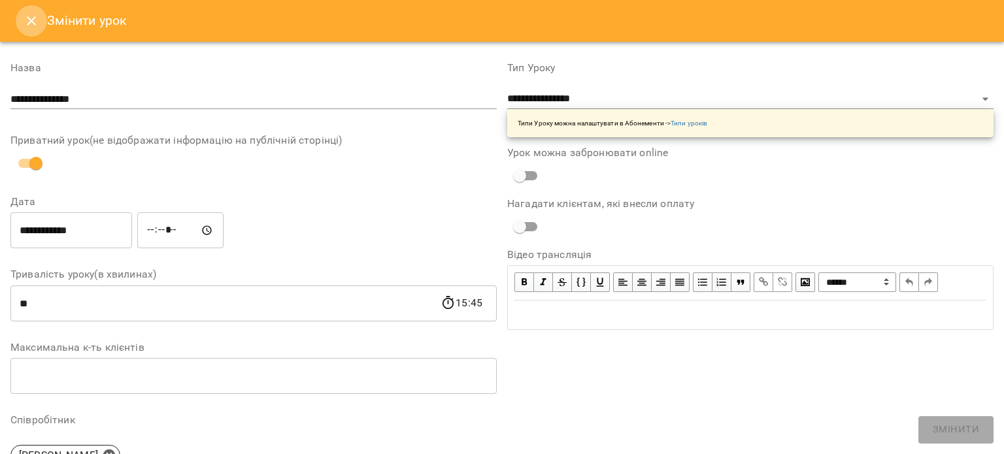
click at [27, 25] on icon "Close" at bounding box center [31, 20] width 9 height 9
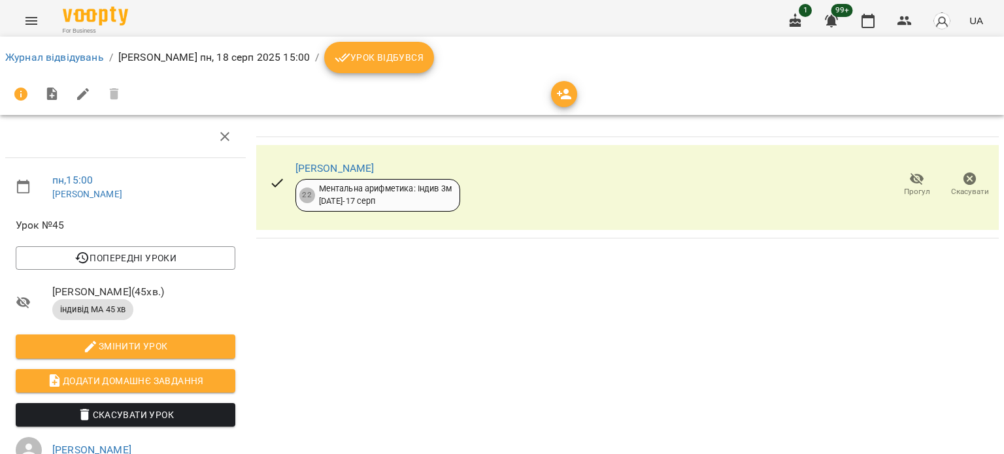
click at [963, 175] on icon "button" at bounding box center [969, 179] width 13 height 13
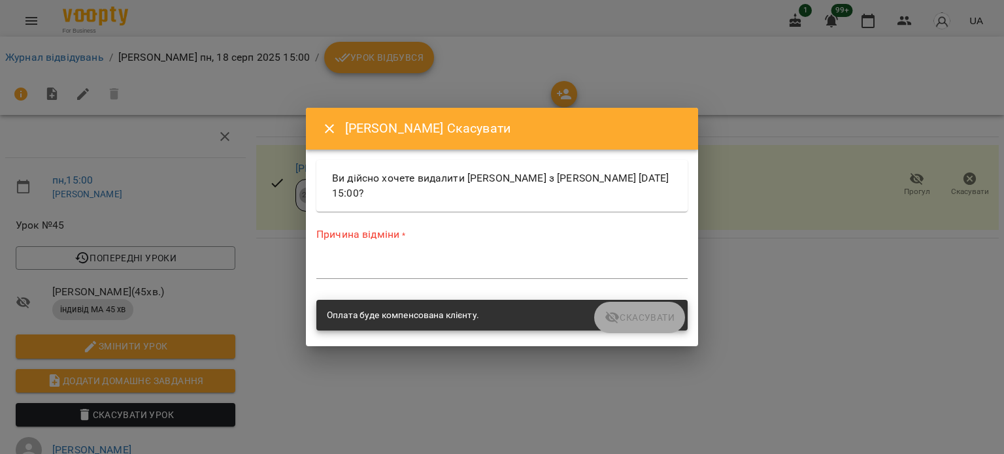
click at [457, 270] on textarea at bounding box center [501, 268] width 371 height 12
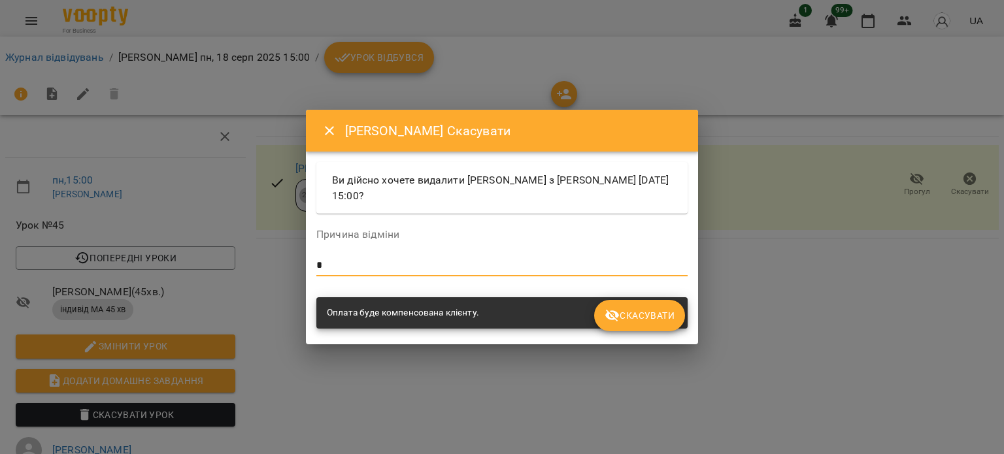
type textarea "*"
click at [622, 314] on span "Скасувати" at bounding box center [640, 316] width 70 height 16
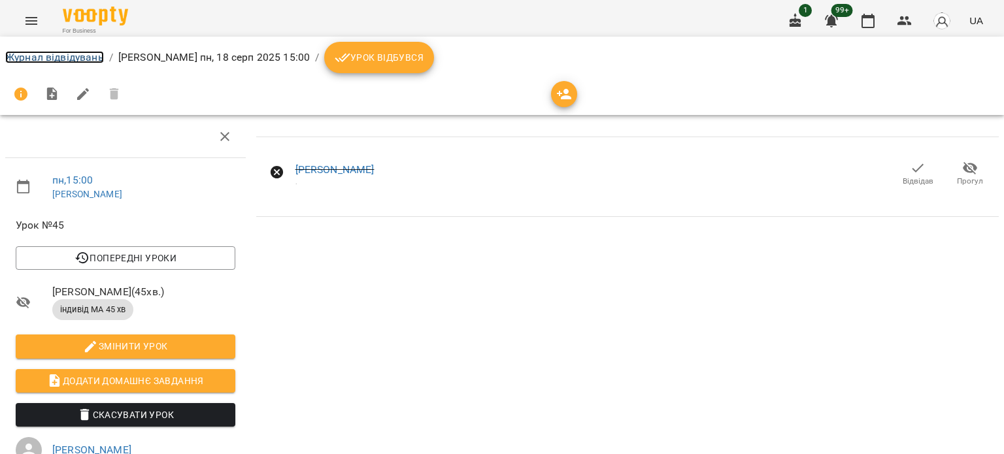
click at [41, 59] on link "Журнал відвідувань" at bounding box center [54, 57] width 99 height 12
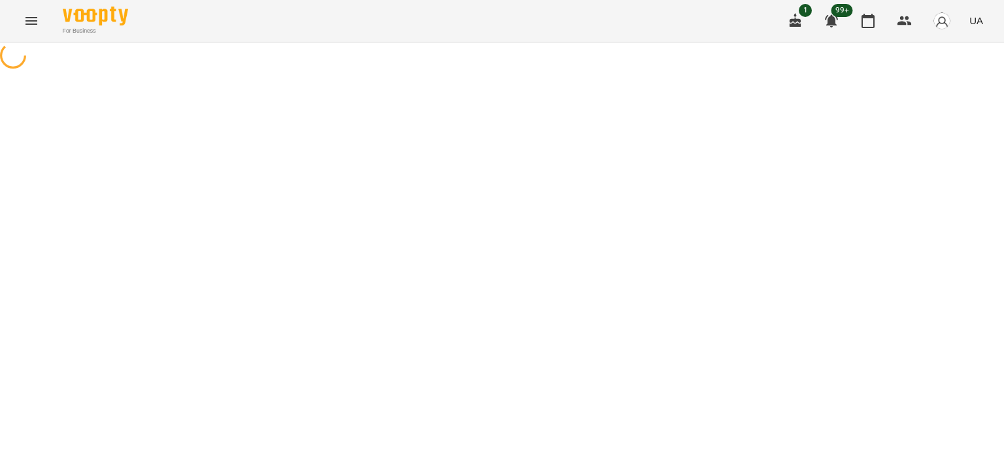
select select "**********"
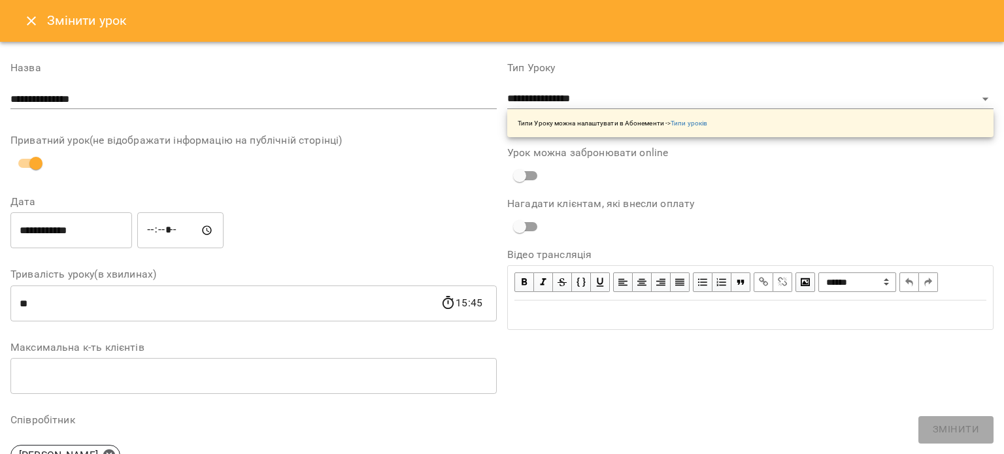
click at [32, 29] on button "Close" at bounding box center [31, 20] width 31 height 31
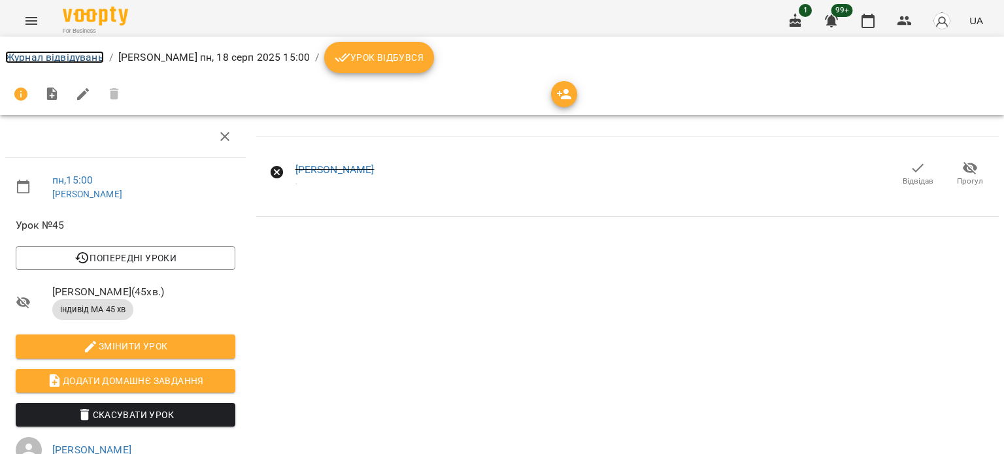
click at [34, 54] on link "Журнал відвідувань" at bounding box center [54, 57] width 99 height 12
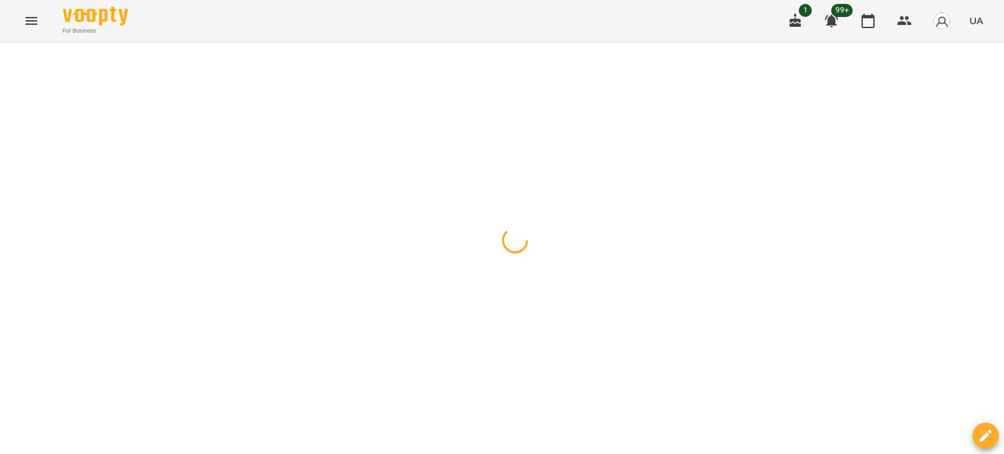
click at [14, 67] on button "button" at bounding box center [13, 58] width 18 height 26
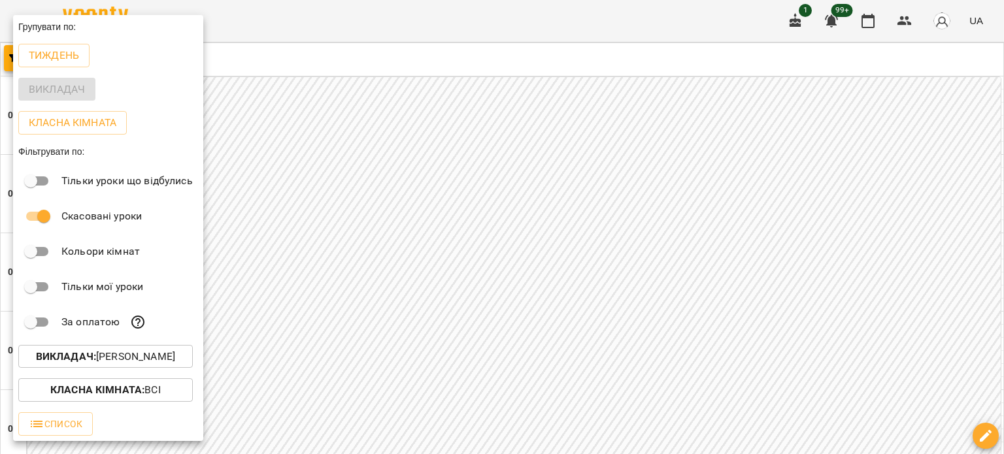
click at [135, 365] on p "Викладач : [PERSON_NAME]" at bounding box center [105, 357] width 139 height 16
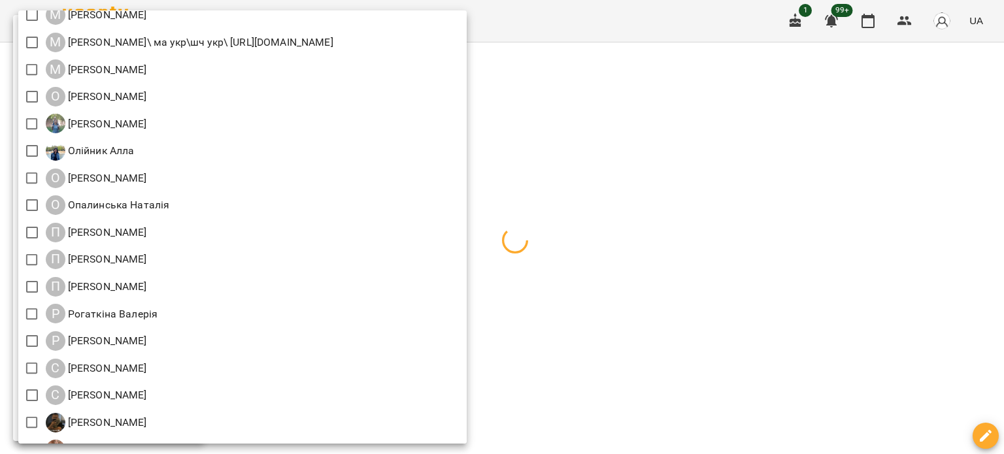
scroll to position [1307, 0]
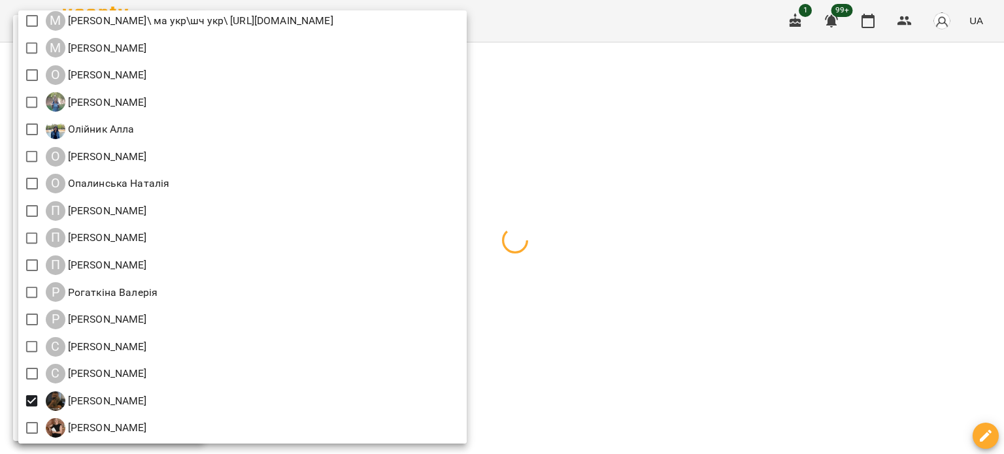
click at [865, 225] on div at bounding box center [502, 227] width 1004 height 454
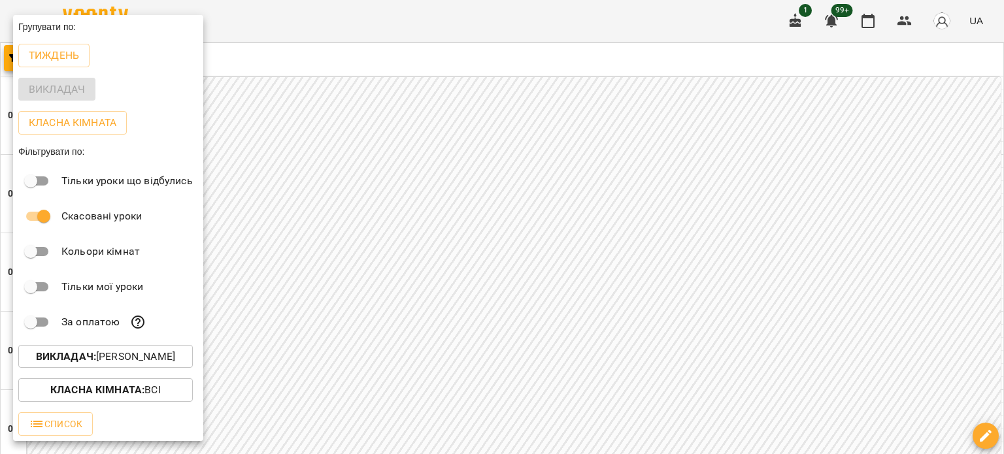
click at [963, 384] on div at bounding box center [502, 227] width 1004 height 454
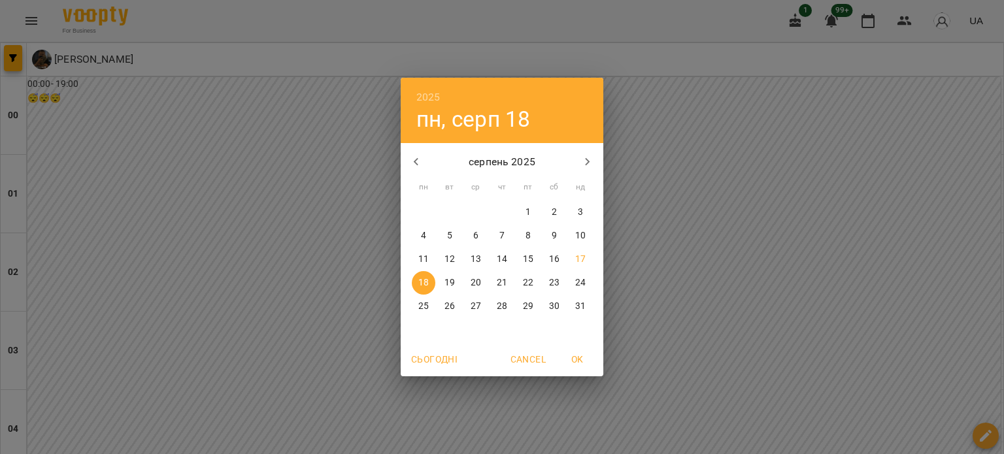
click at [584, 255] on p "17" at bounding box center [580, 259] width 10 height 13
type input "**********"
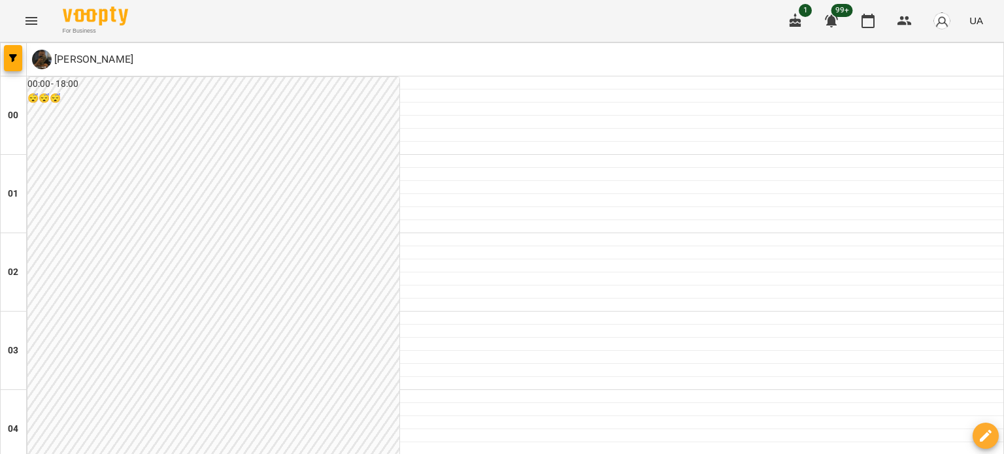
scroll to position [1373, 0]
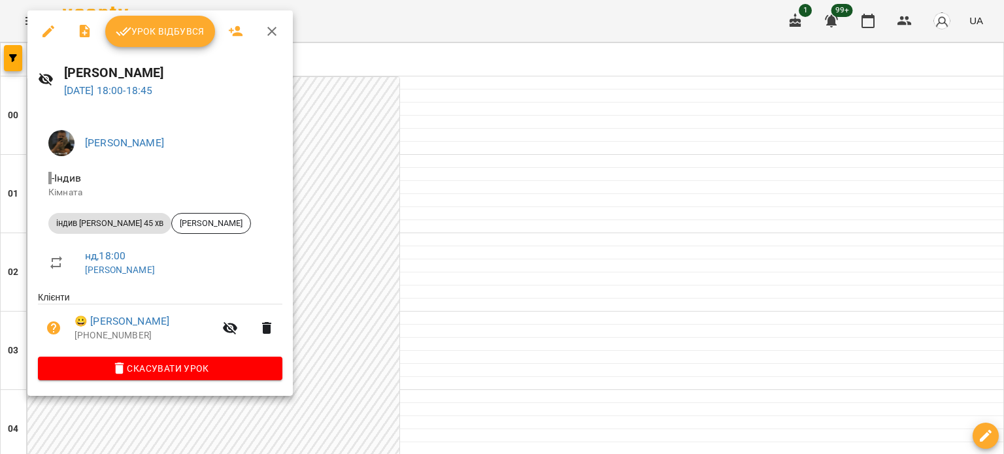
click at [44, 31] on icon "button" at bounding box center [49, 32] width 16 height 16
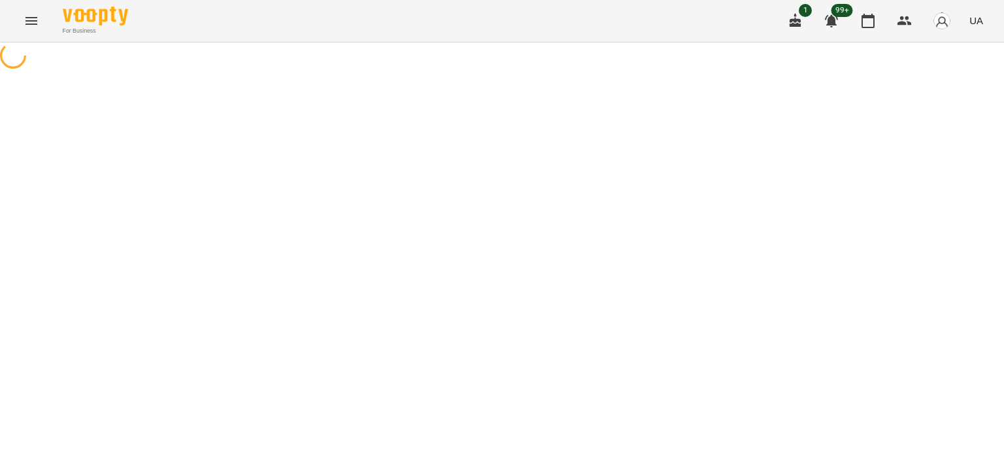
select select "**********"
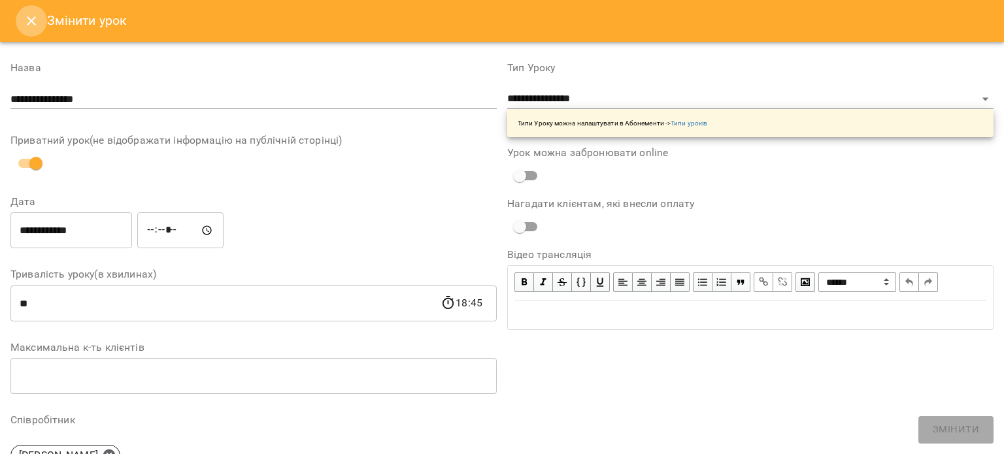
click at [31, 14] on icon "Close" at bounding box center [32, 21] width 16 height 16
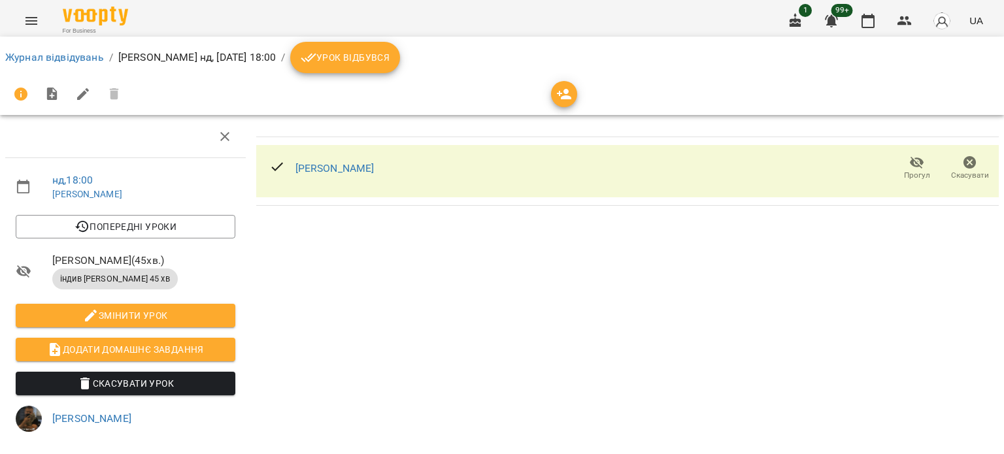
click at [951, 161] on span "Скасувати" at bounding box center [969, 168] width 37 height 26
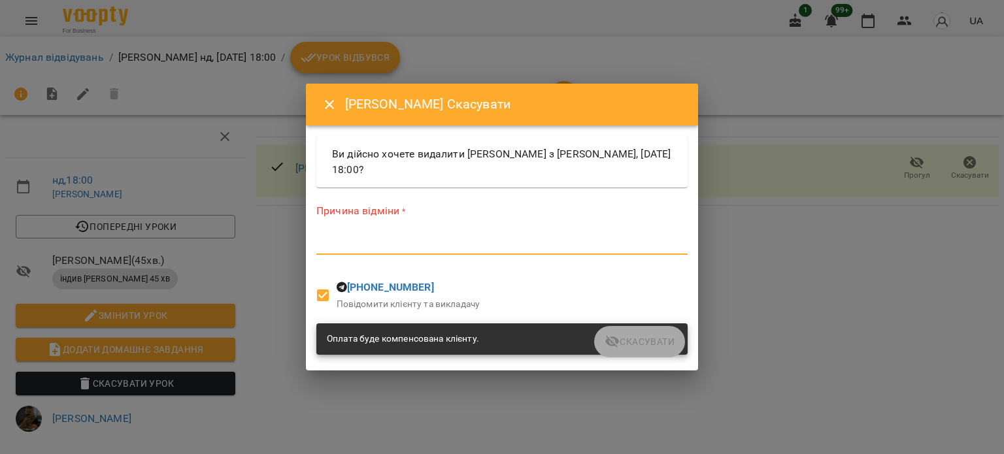
click at [442, 245] on textarea at bounding box center [501, 244] width 371 height 12
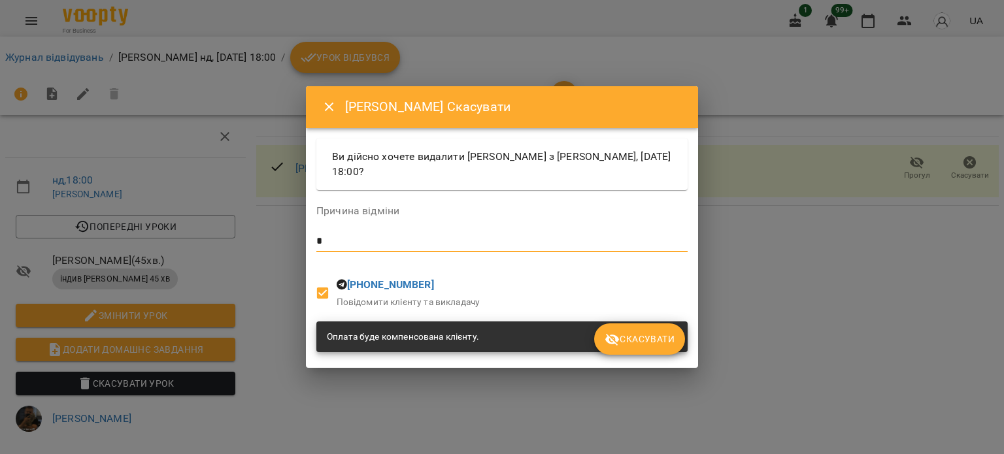
type textarea "*"
click at [653, 337] on span "Скасувати" at bounding box center [640, 339] width 70 height 16
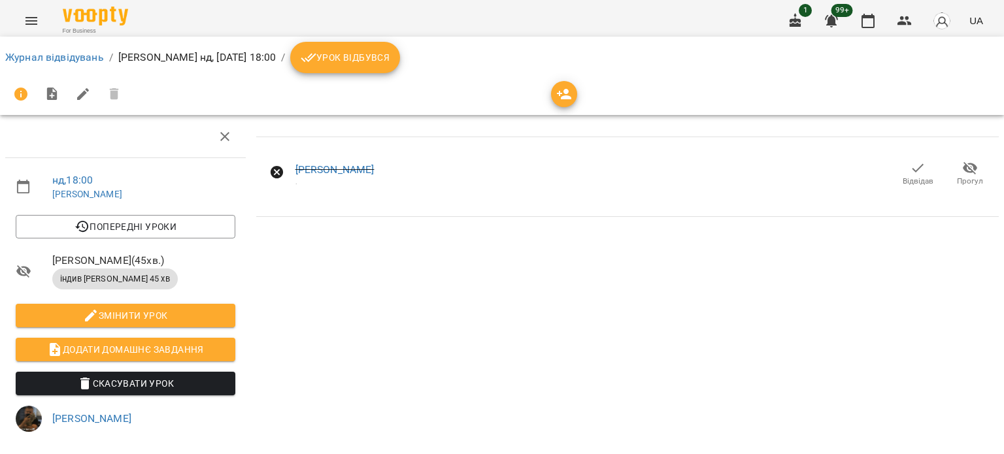
click at [41, 44] on ol "Журнал відвідувань / Сорока Ростислав нд, 17 серп 2025 18:00 / Урок відбувся" at bounding box center [502, 57] width 994 height 31
click at [46, 54] on link "Журнал відвідувань" at bounding box center [54, 57] width 99 height 12
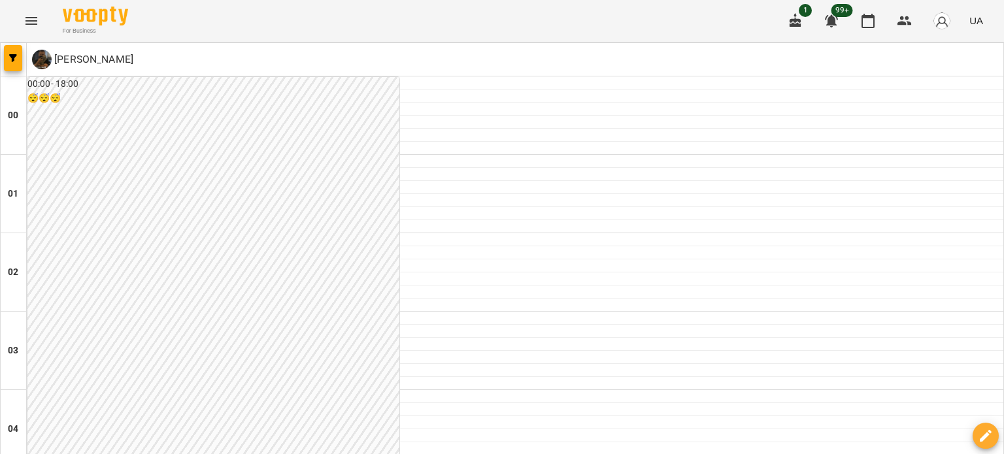
click at [24, 53] on div at bounding box center [14, 59] width 26 height 33
click at [22, 56] on span "button" at bounding box center [13, 58] width 18 height 8
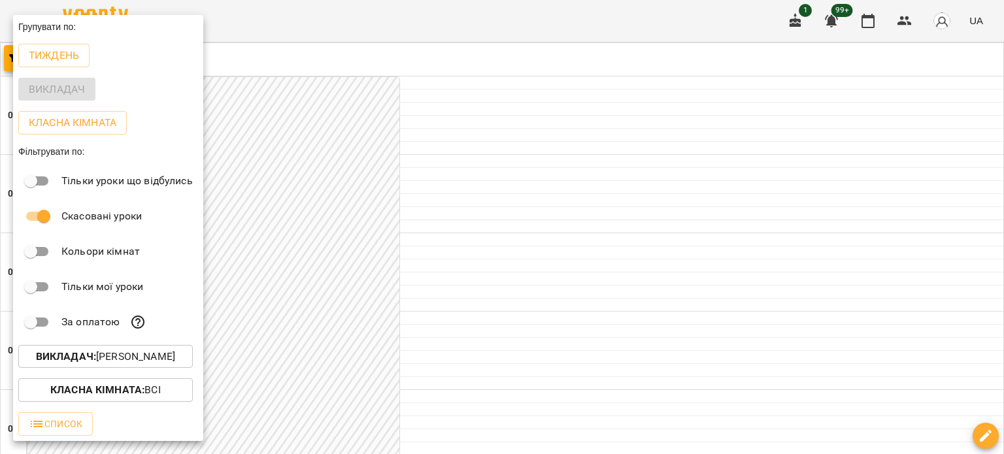
click at [128, 350] on button "Викладач : [PERSON_NAME]" at bounding box center [105, 357] width 175 height 24
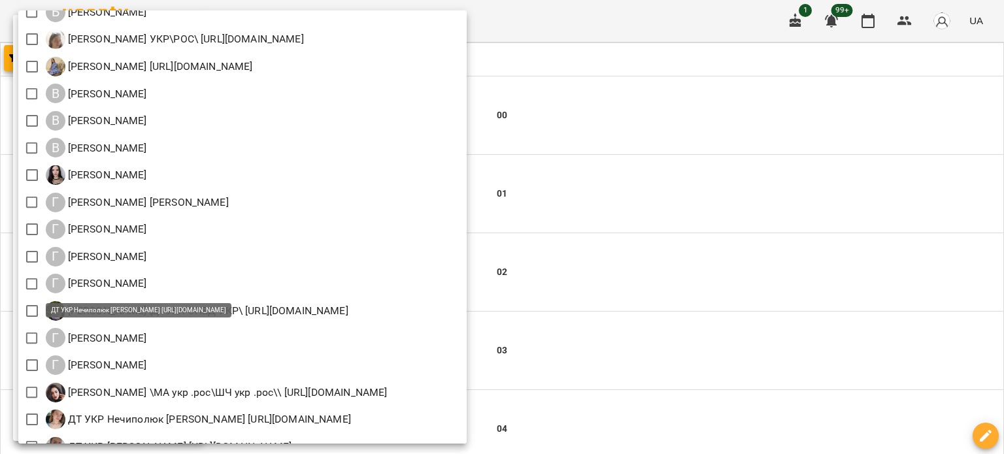
scroll to position [523, 0]
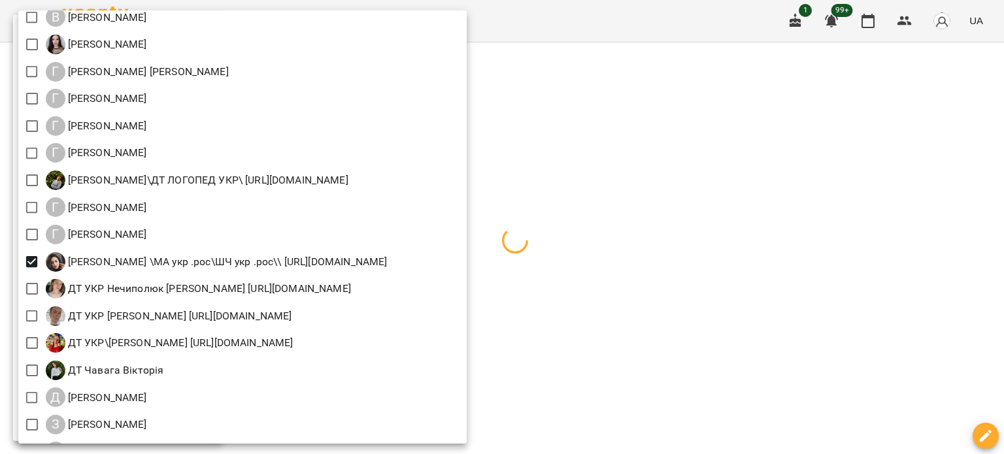
click at [934, 160] on div at bounding box center [502, 227] width 1004 height 454
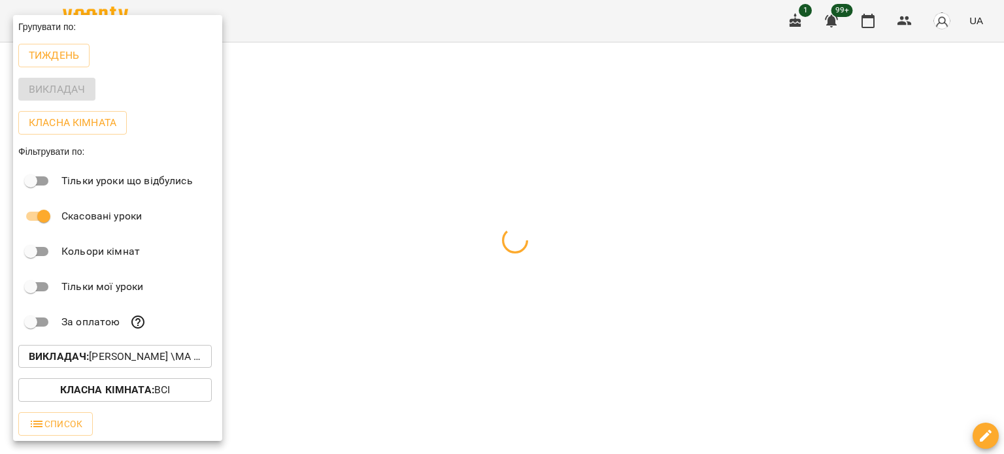
click at [170, 356] on p "Викладач : Гусак Олена Армаїсівна \МА укр .рос\ШЧ укр .рос\\ https://us06web.zo…" at bounding box center [115, 357] width 173 height 16
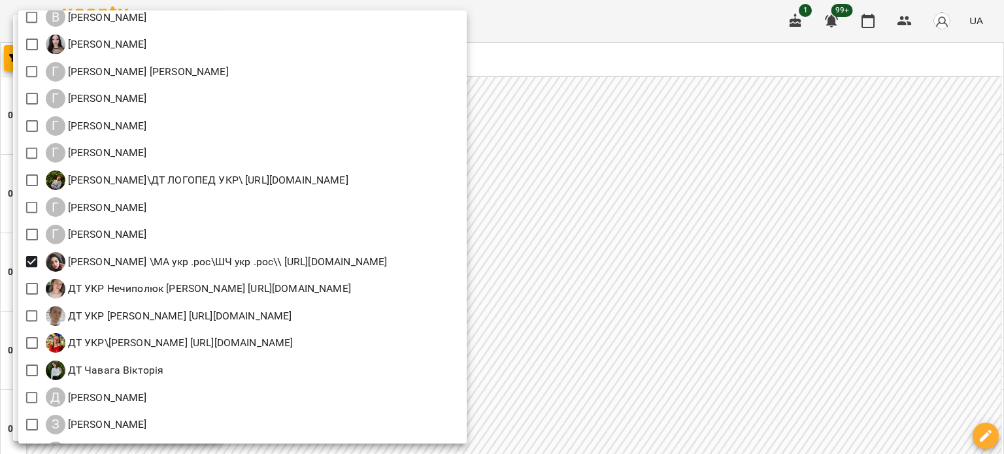
scroll to position [719, 0]
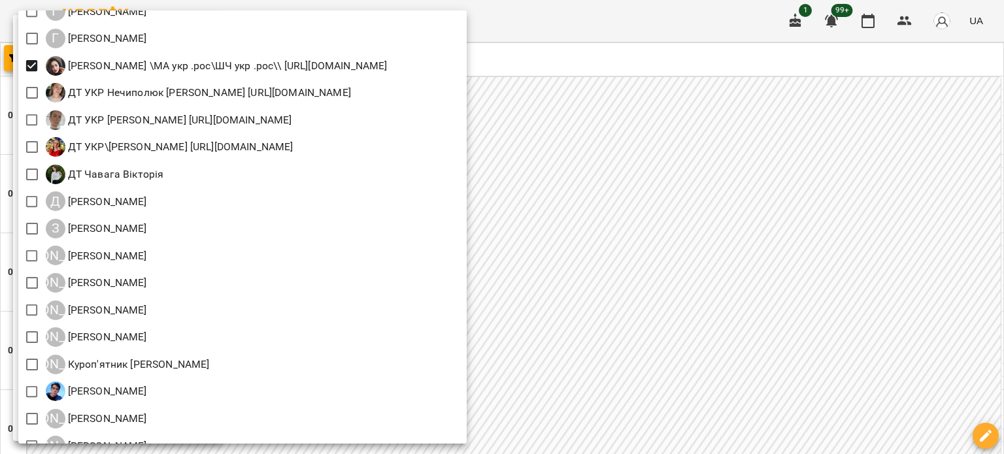
click at [787, 252] on div at bounding box center [502, 227] width 1004 height 454
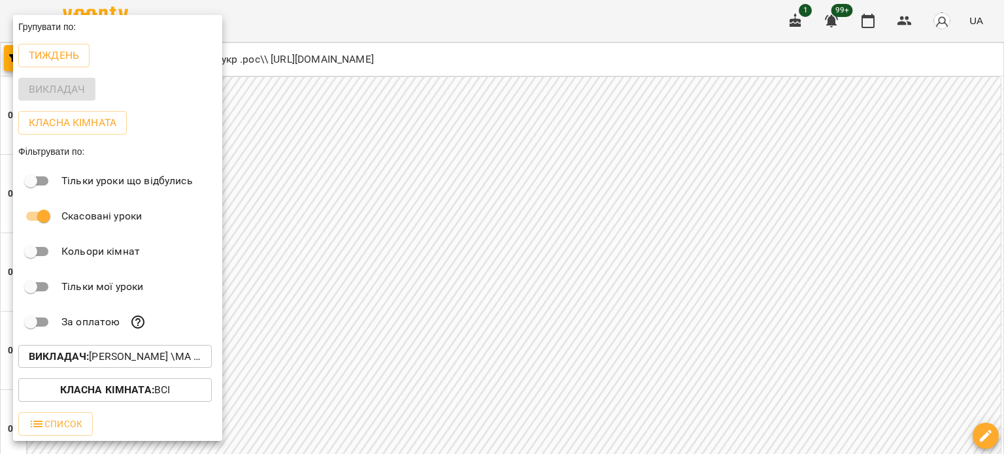
click at [460, 229] on div at bounding box center [502, 227] width 1004 height 454
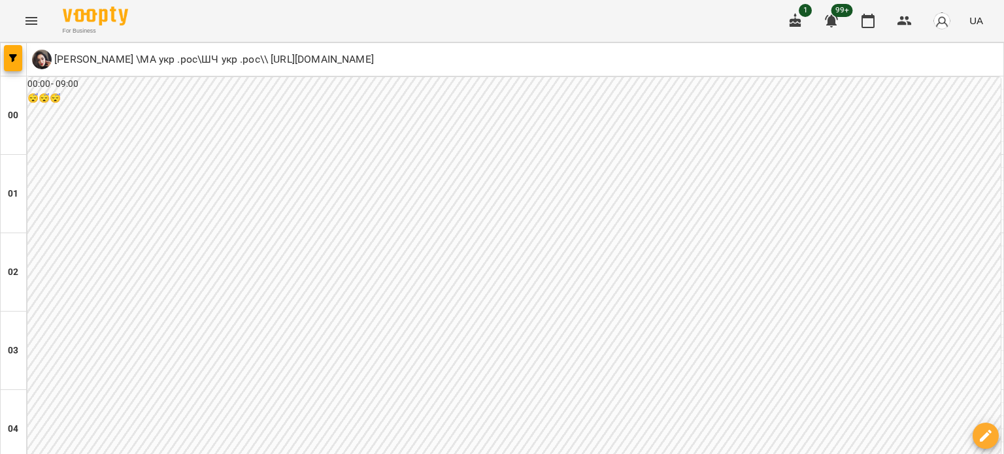
scroll to position [1307, 0]
